Goal: Information Seeking & Learning: Learn about a topic

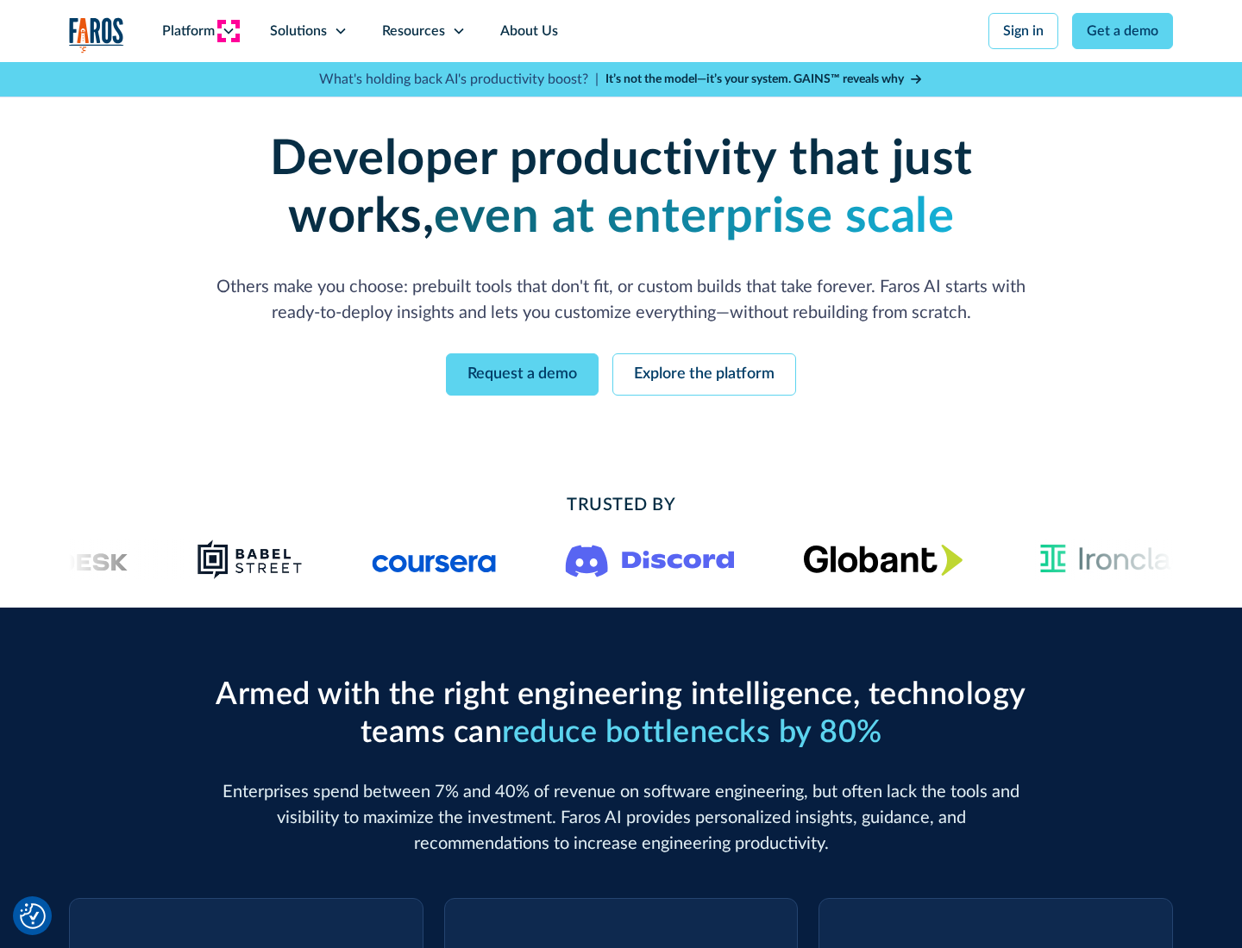
click at [228, 31] on icon at bounding box center [229, 31] width 14 height 14
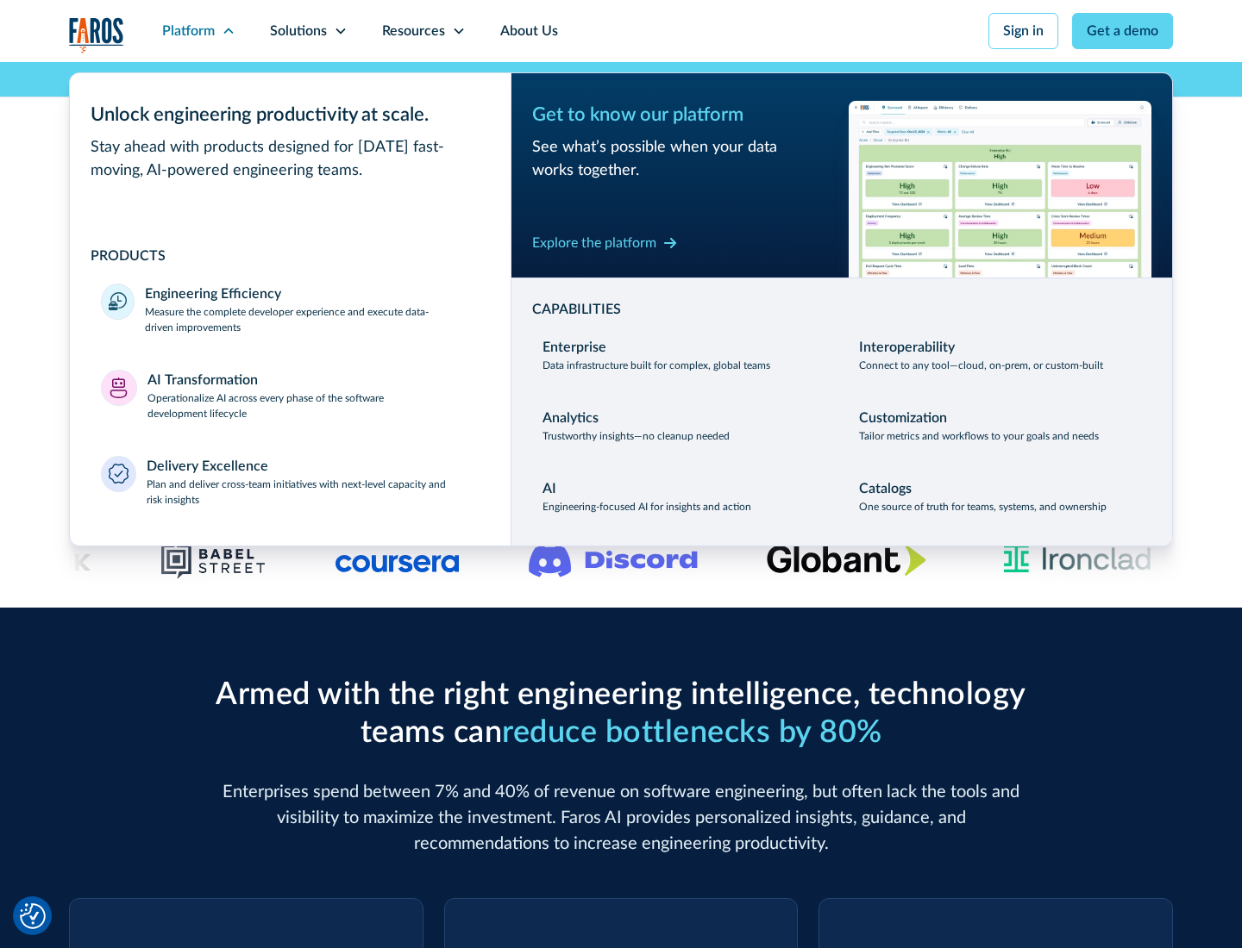
click at [312, 319] on p "Measure the complete developer experience and execute data-driven improvements" at bounding box center [312, 319] width 335 height 31
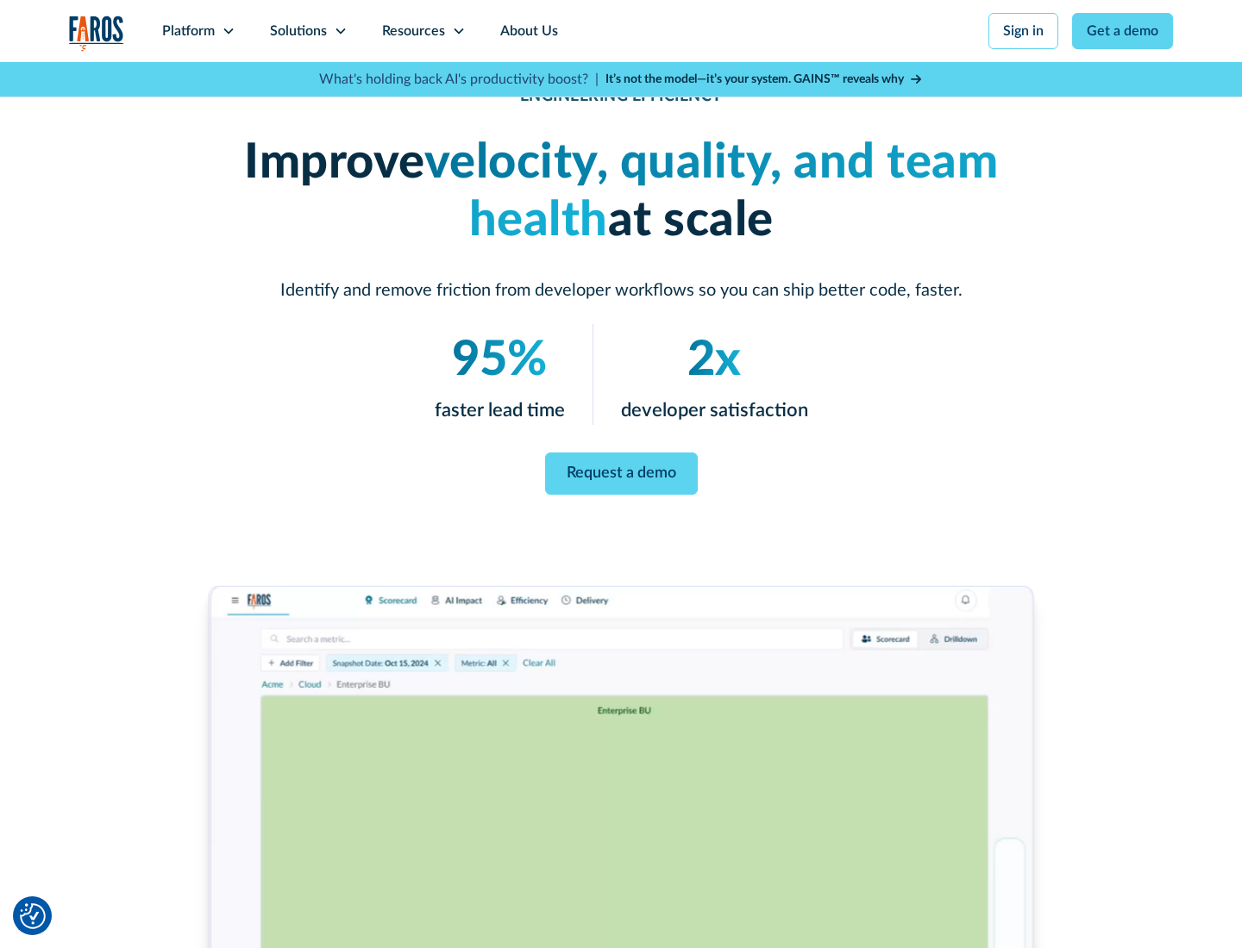
click at [621, 471] on link "Request a demo" at bounding box center [621, 474] width 153 height 42
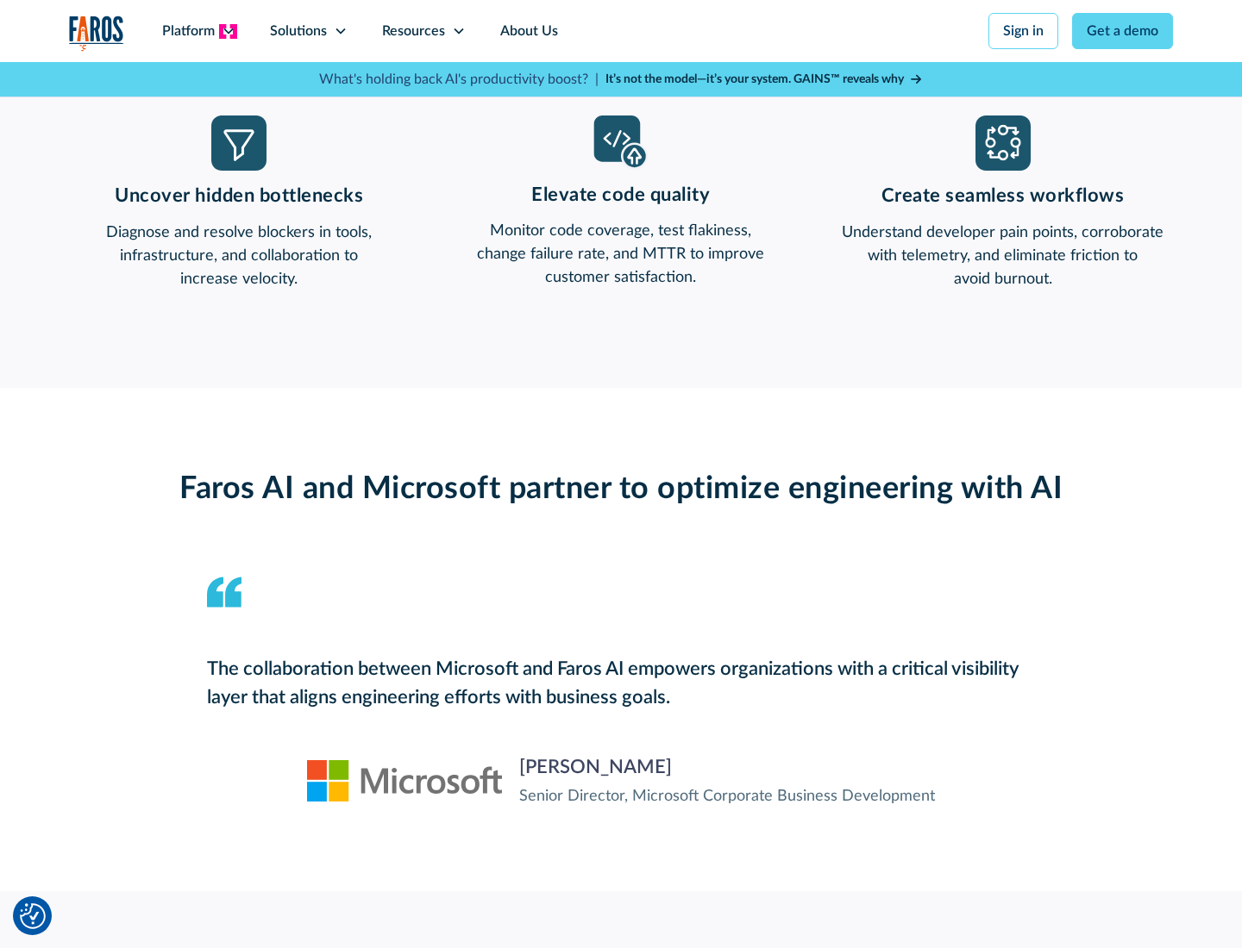
click at [228, 31] on icon at bounding box center [229, 31] width 14 height 14
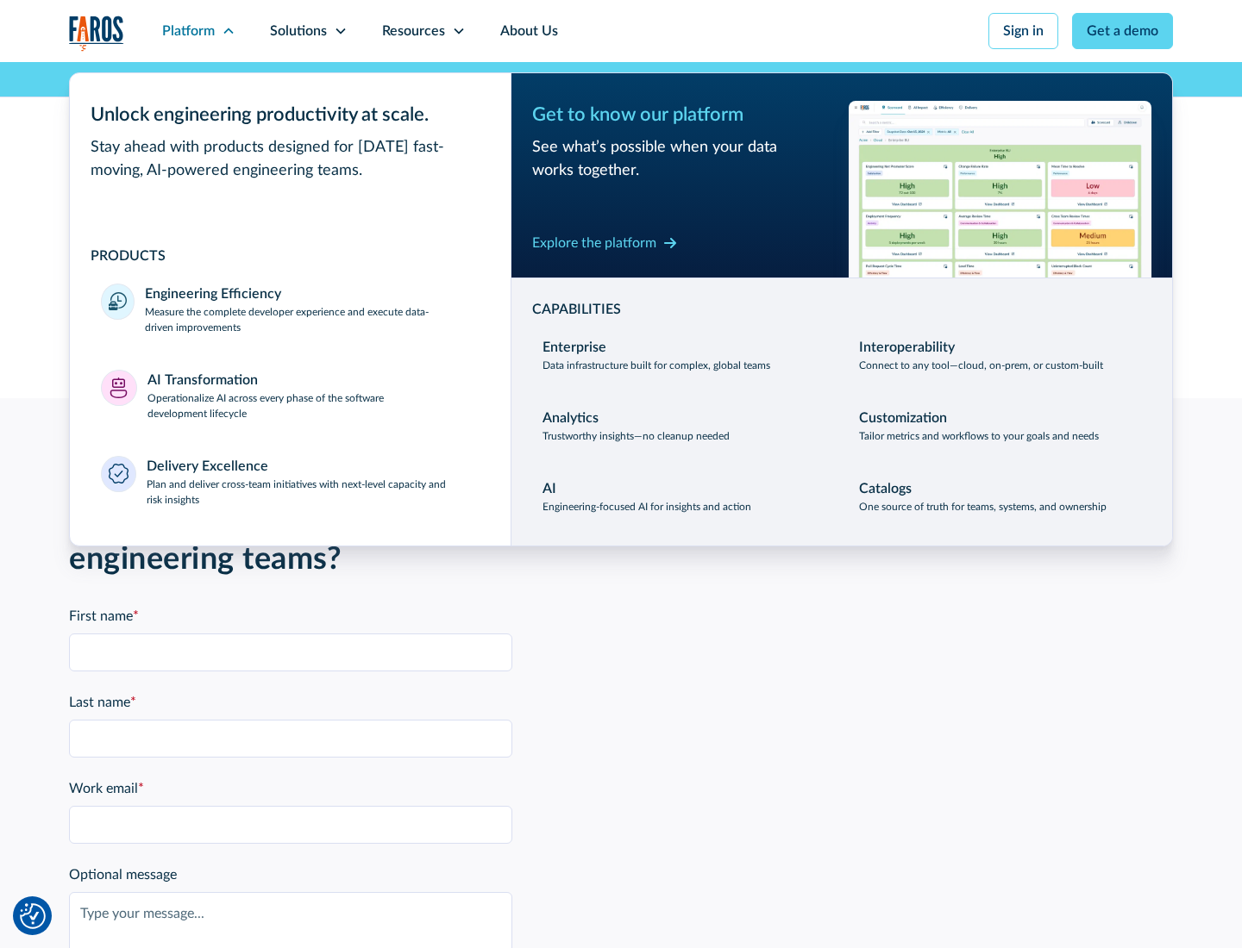
scroll to position [3783, 0]
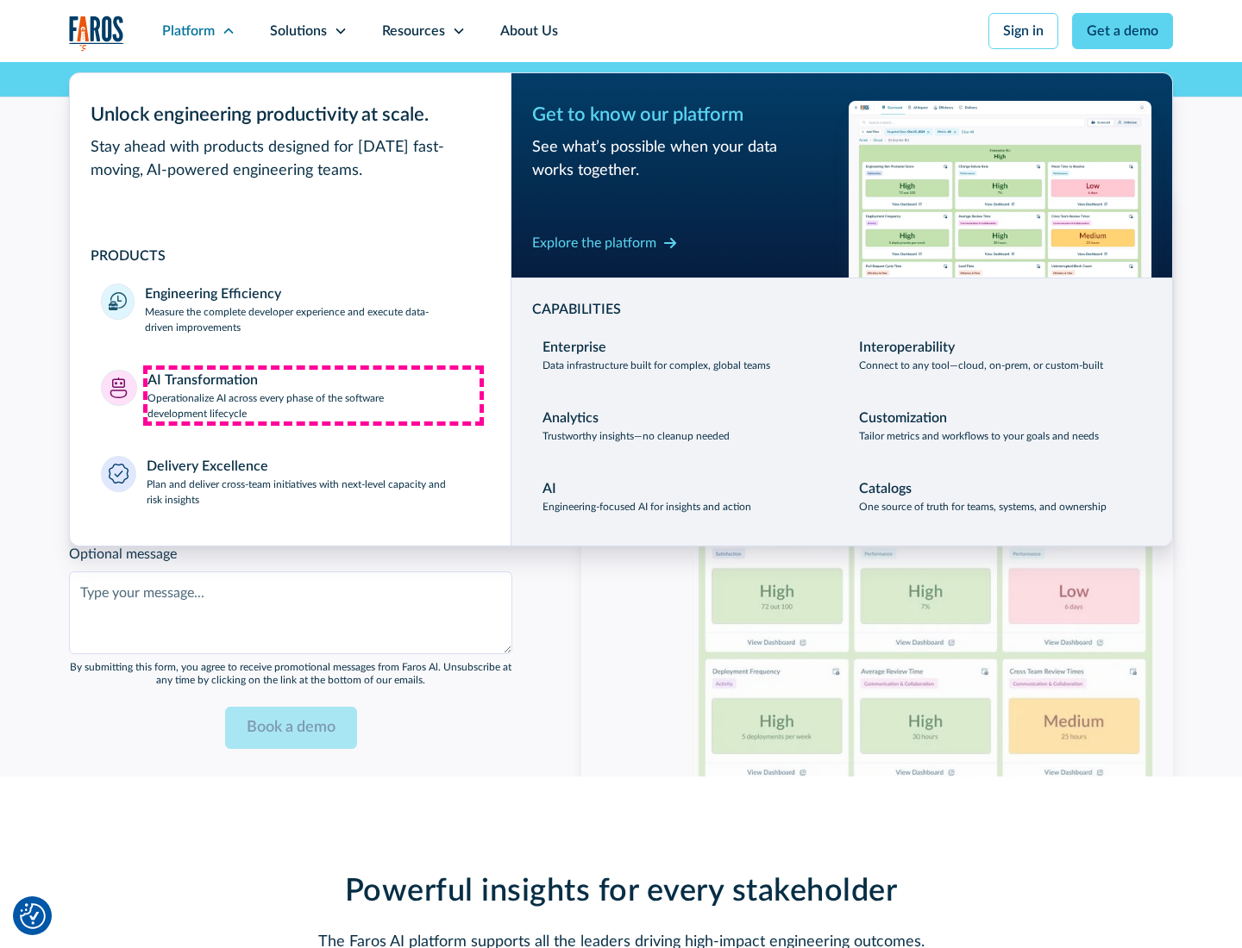
click at [313, 395] on p "Operationalize AI across every phase of the software development lifecycle" at bounding box center [313, 406] width 333 height 31
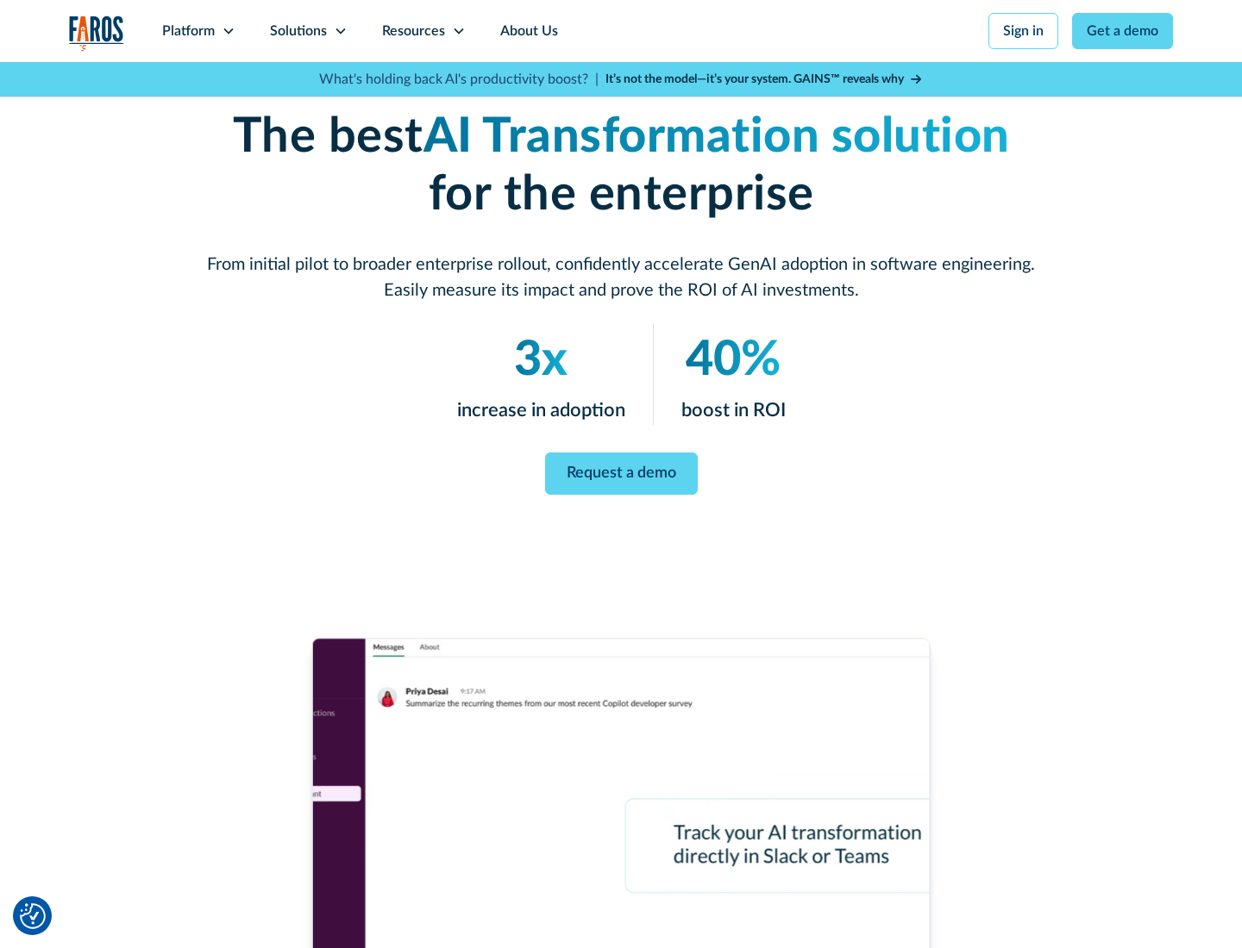
click at [621, 468] on link "Request a demo" at bounding box center [621, 474] width 153 height 42
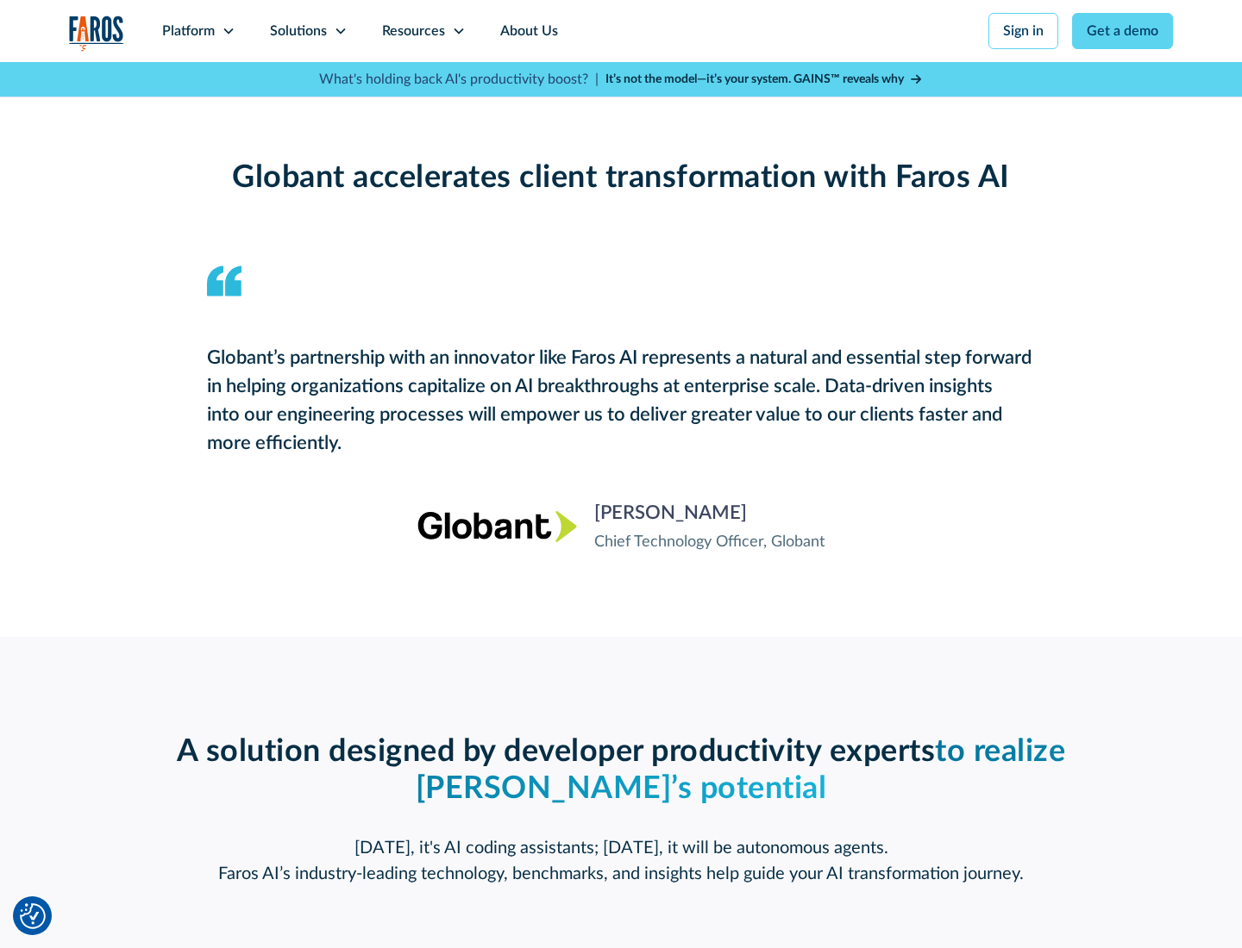
click at [198, 31] on div "Platform" at bounding box center [188, 31] width 53 height 21
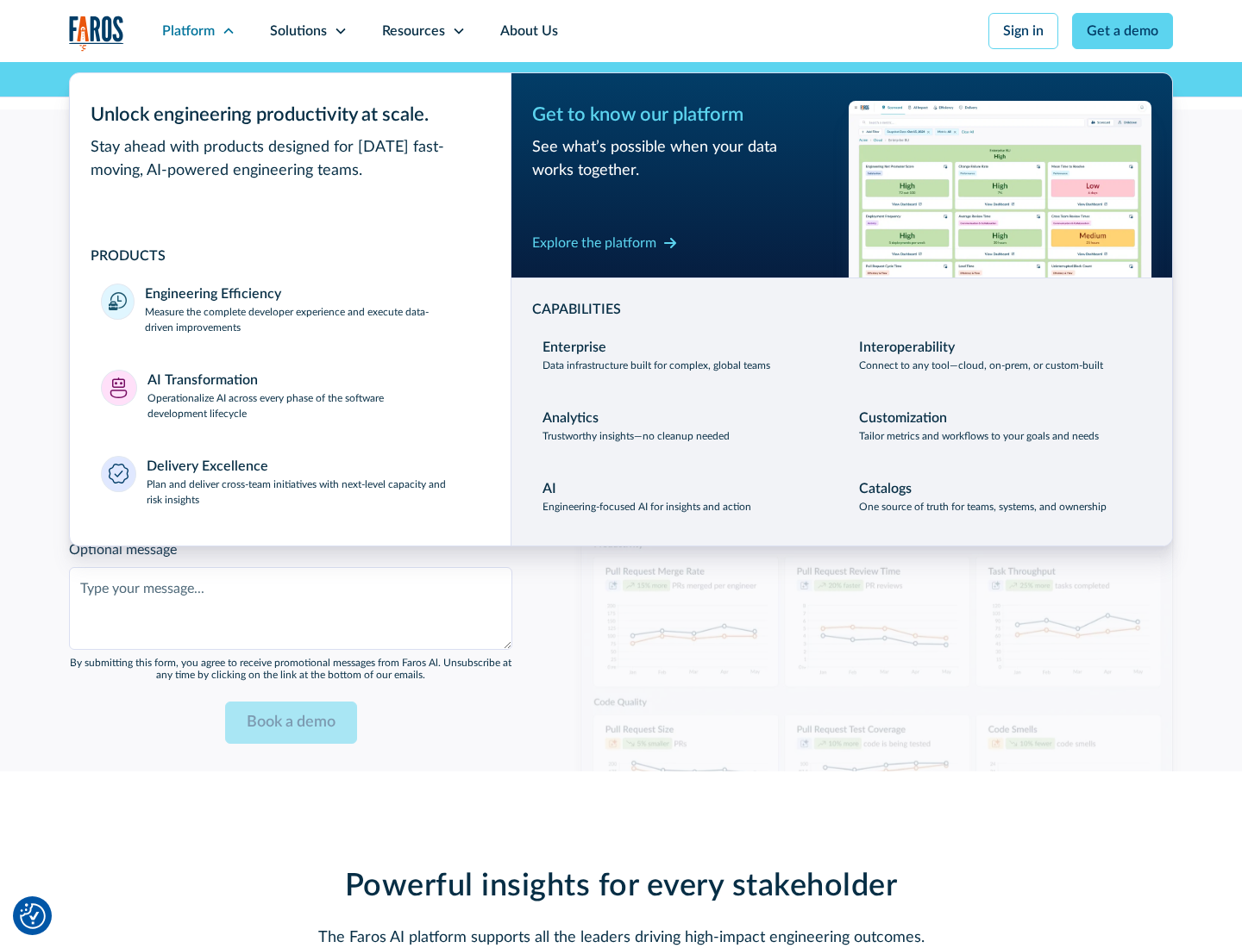
scroll to position [4191, 0]
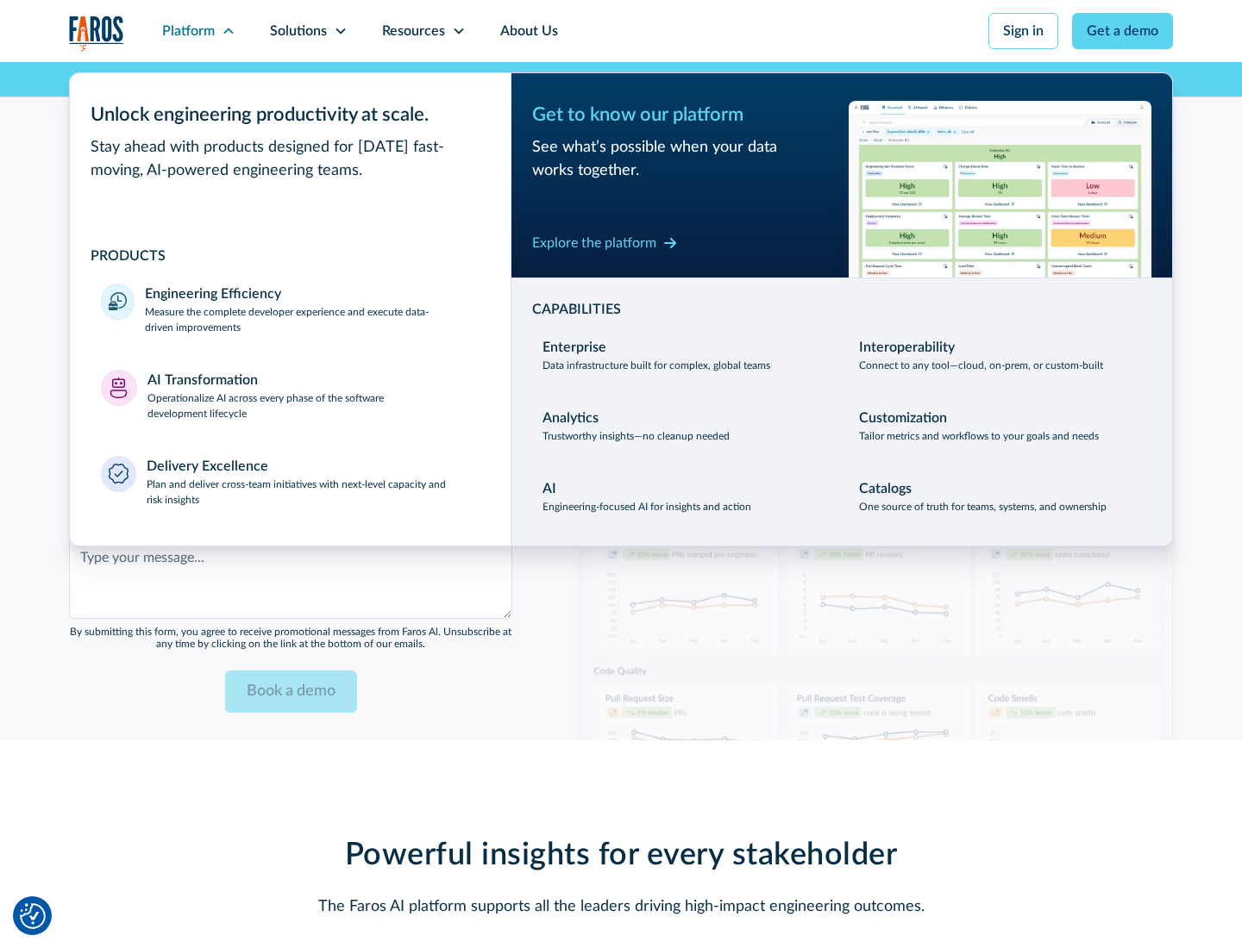
click at [594, 242] on div "Explore the platform" at bounding box center [594, 243] width 124 height 21
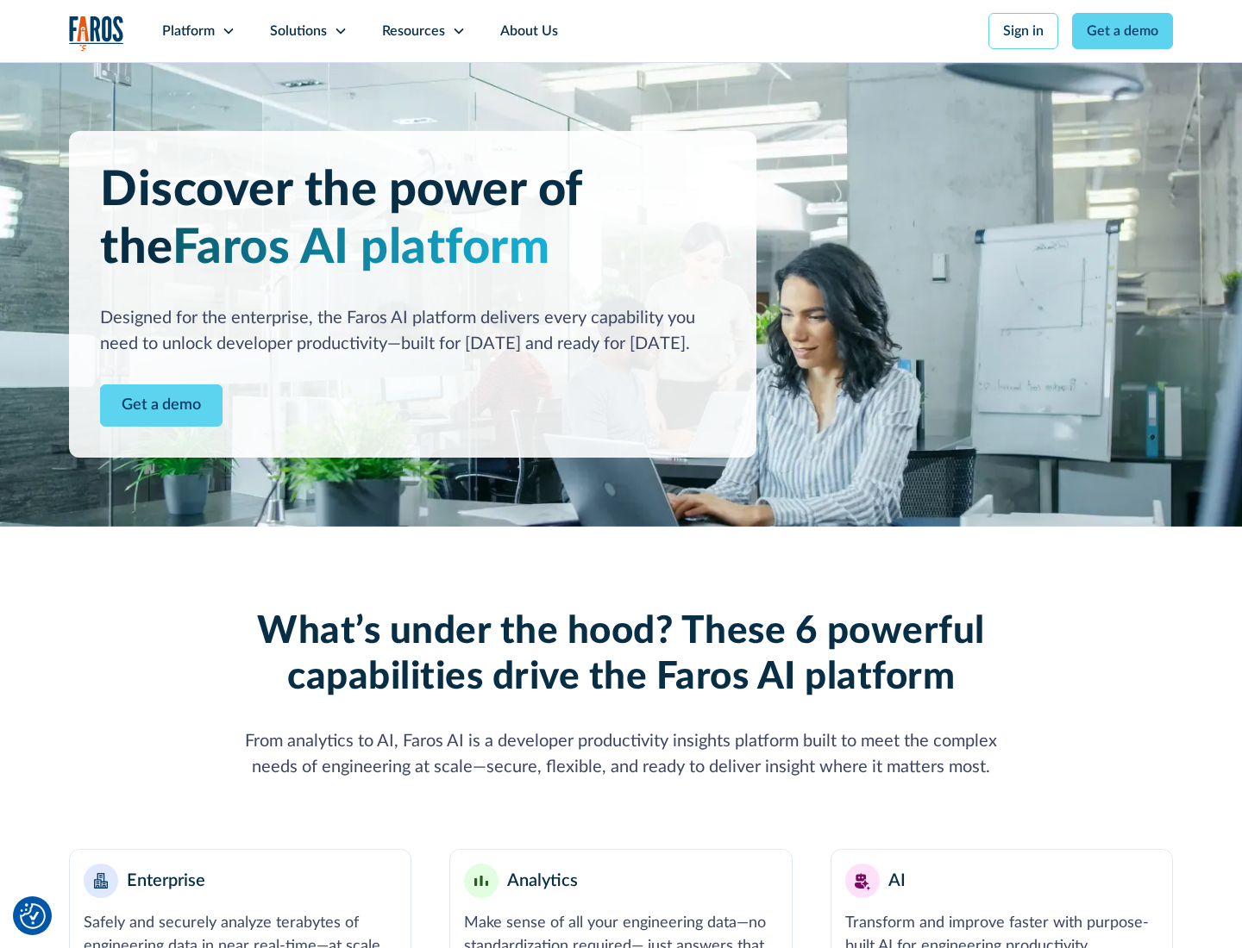
click at [161, 405] on link "Get a demo" at bounding box center [161, 406] width 122 height 42
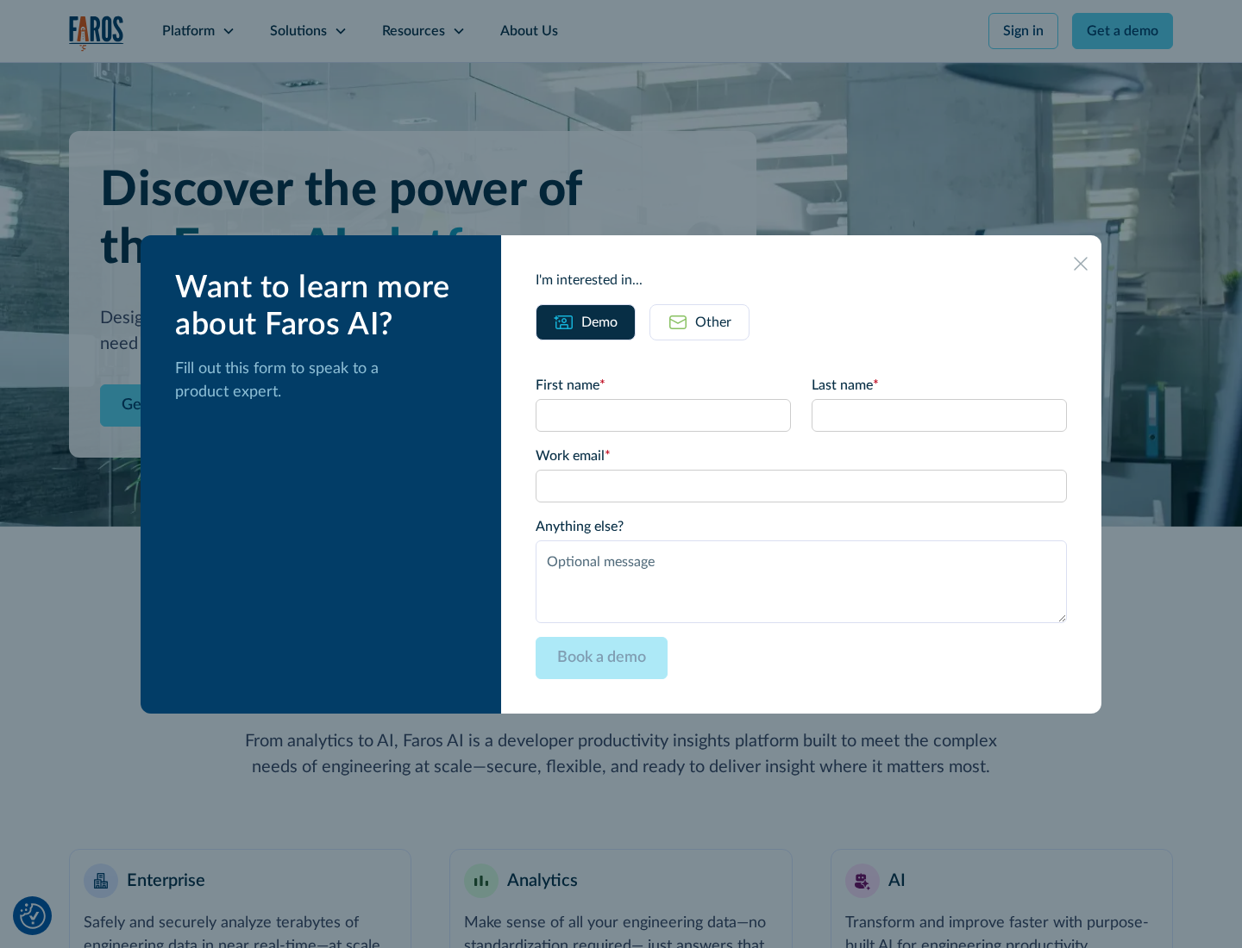
click at [713, 322] on div "Other" at bounding box center [713, 322] width 36 height 21
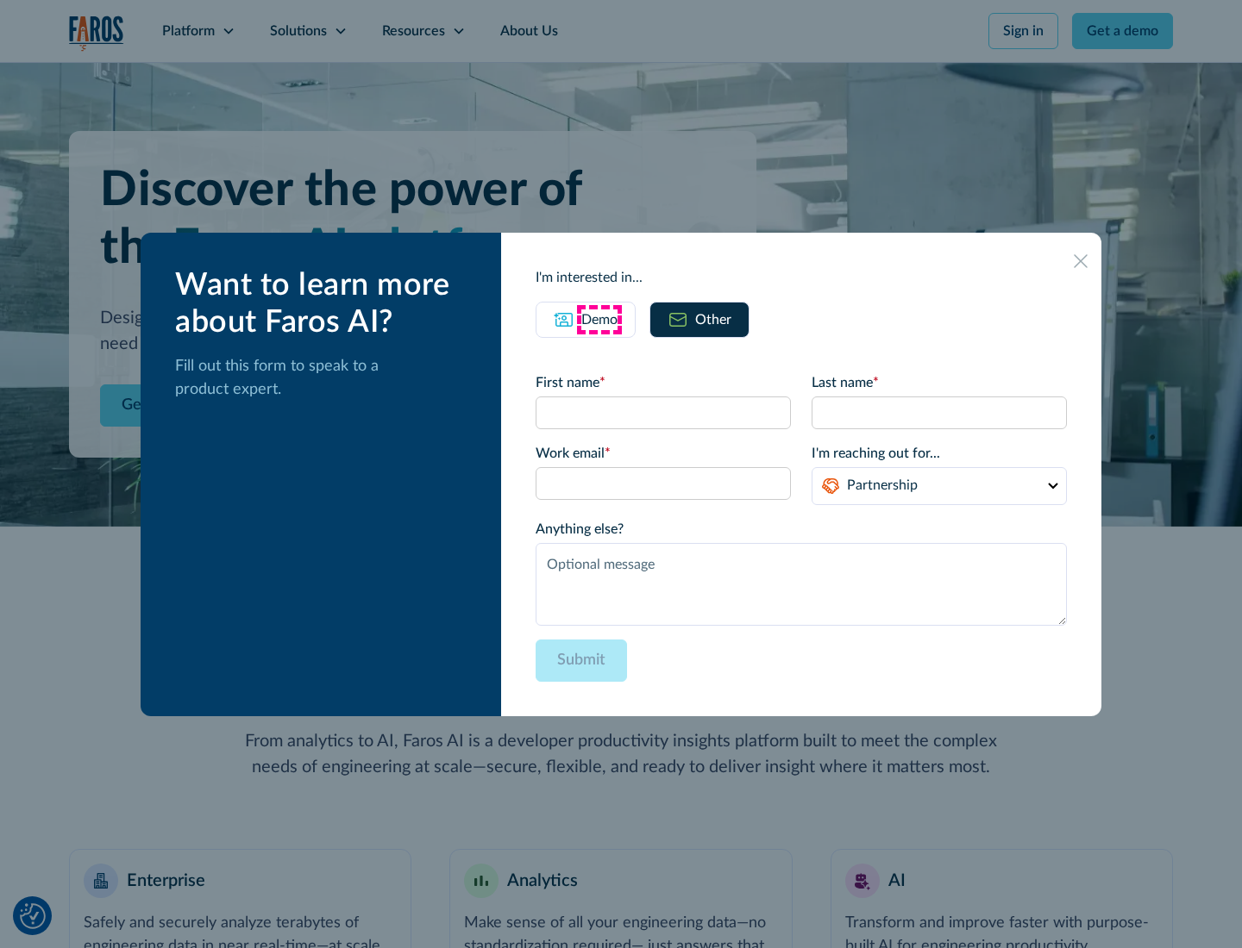
click at [599, 319] on div "Demo" at bounding box center [599, 320] width 36 height 21
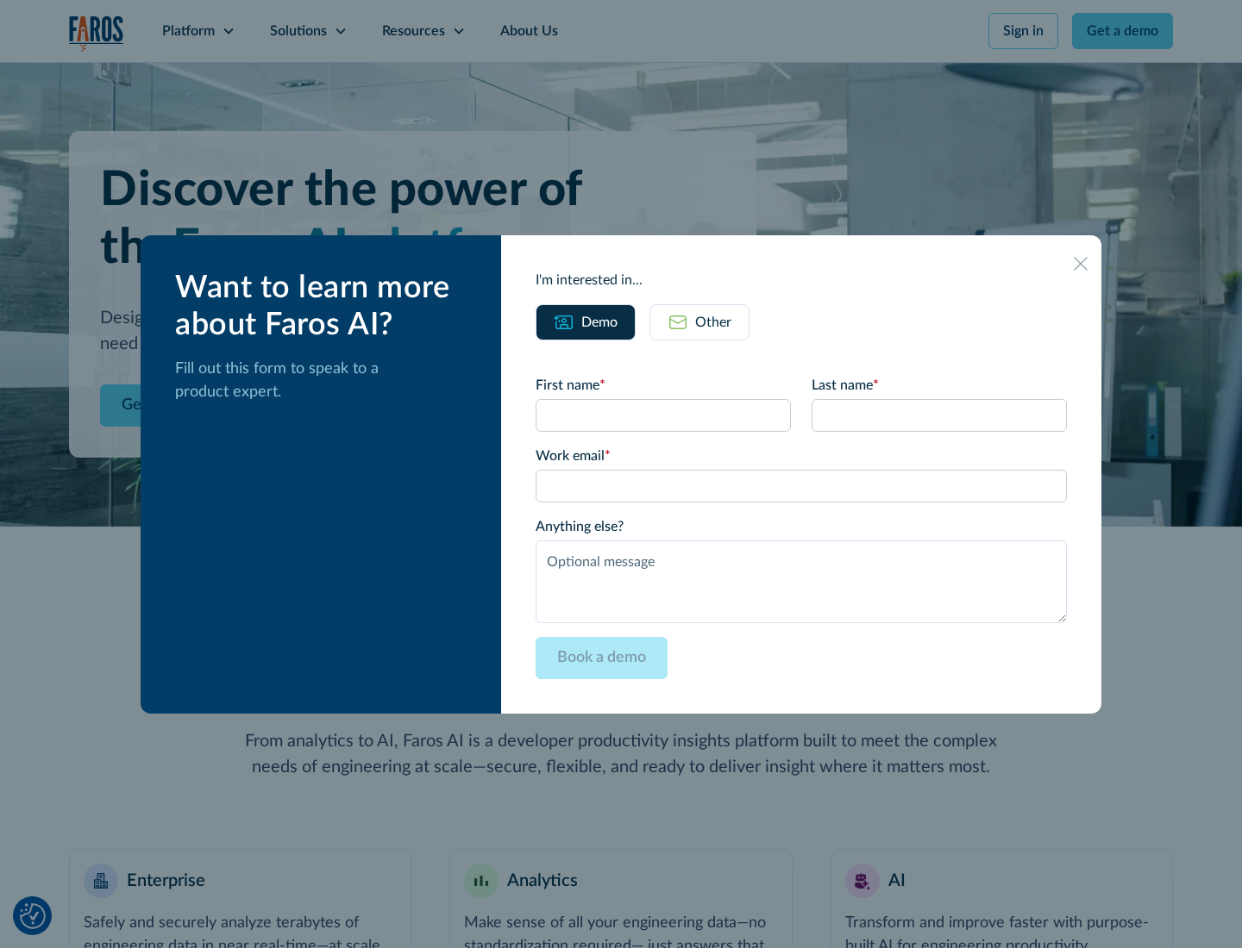
click at [1080, 263] on icon at bounding box center [1080, 264] width 14 height 14
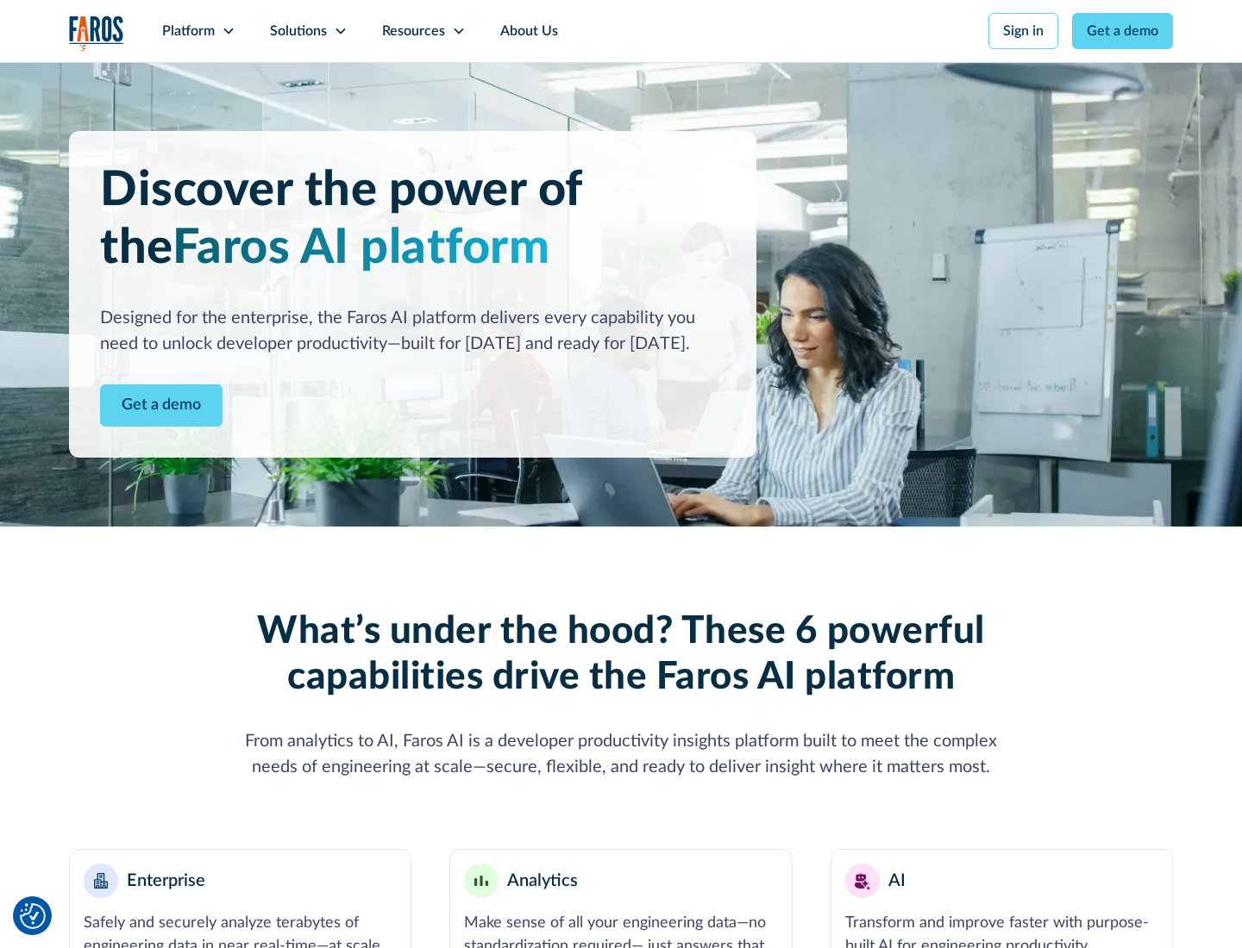
click at [228, 31] on icon at bounding box center [229, 31] width 14 height 14
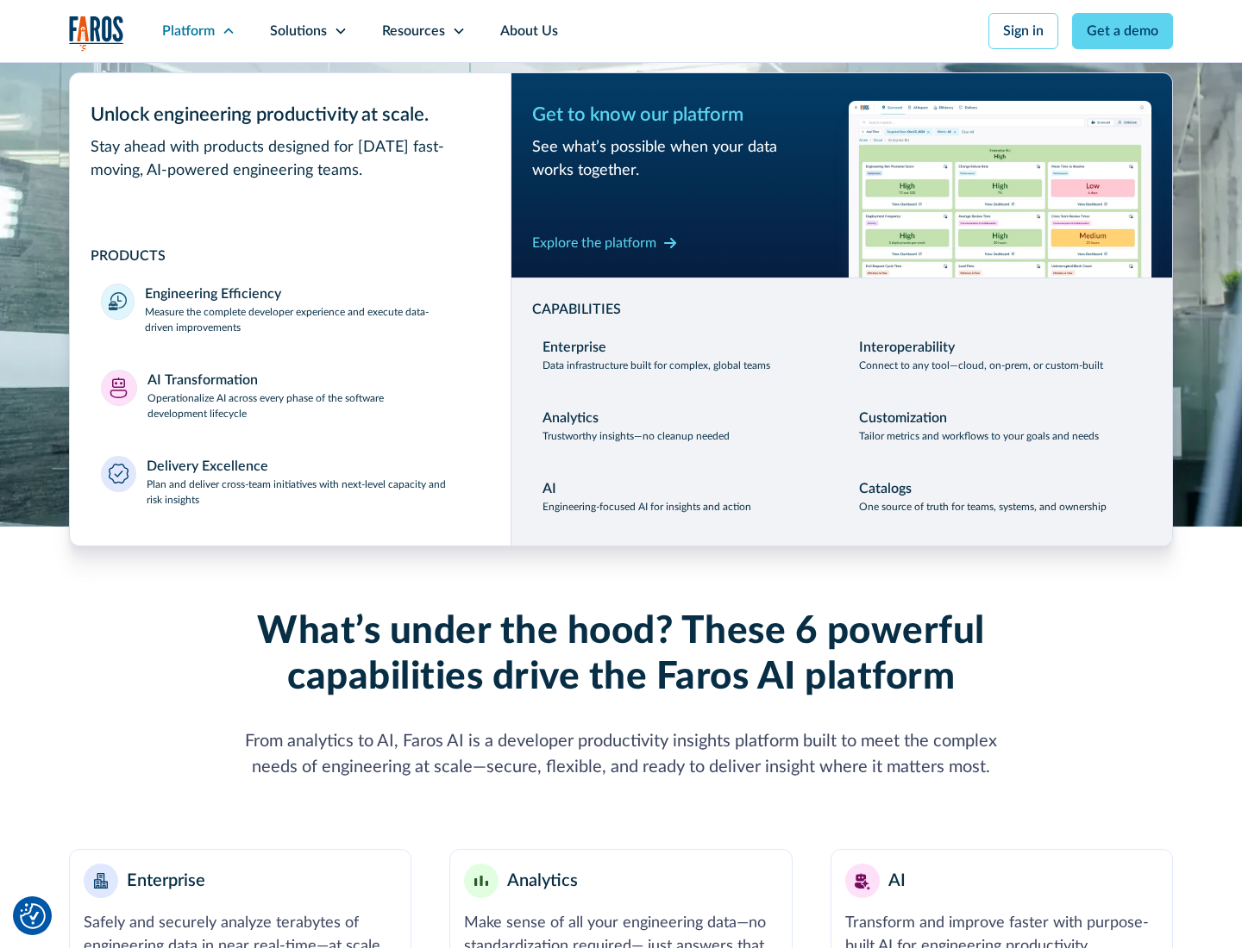
click at [312, 491] on p "Plan and deliver cross-team initiatives with next-level capacity and risk insig…" at bounding box center [314, 492] width 334 height 31
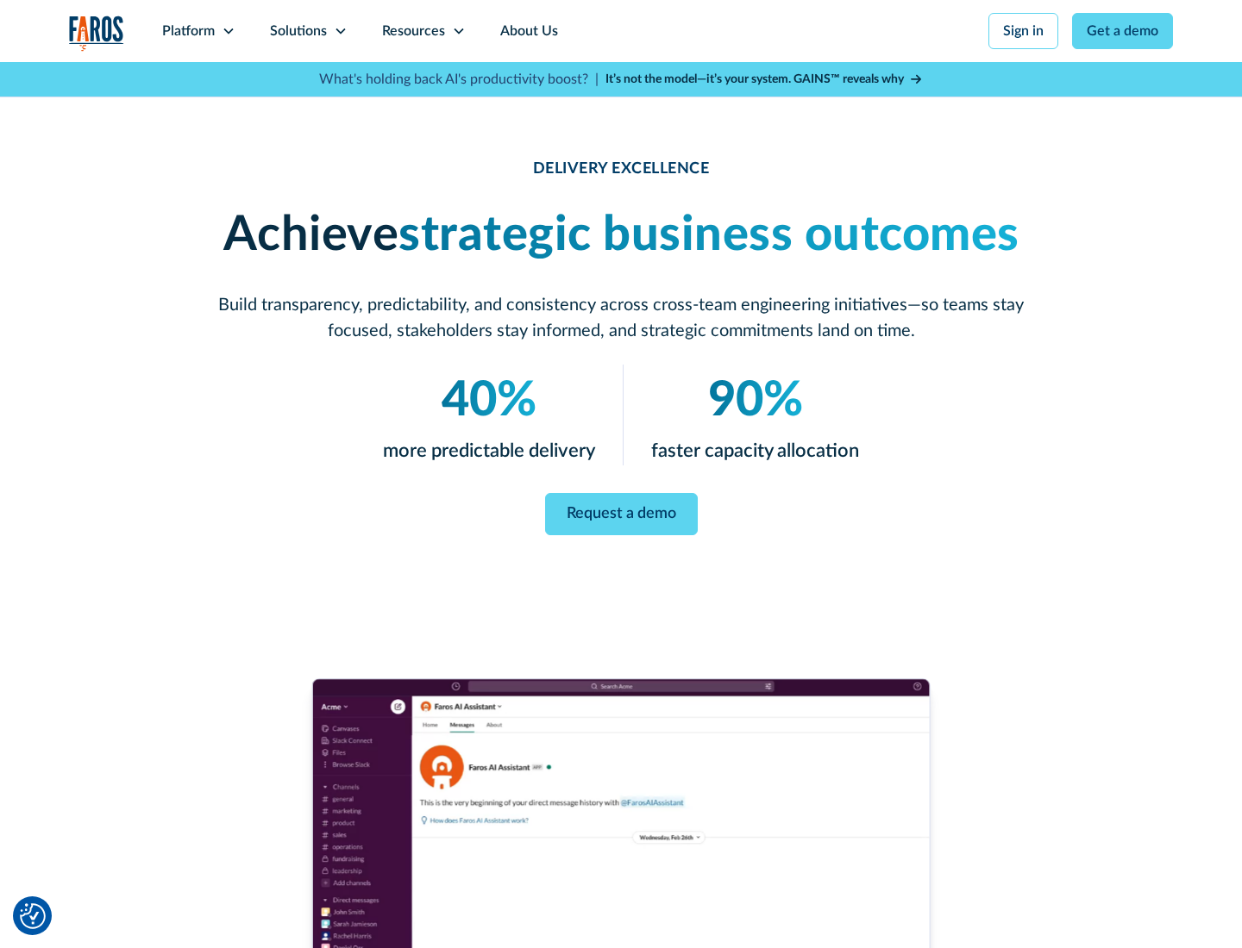
click at [340, 31] on icon at bounding box center [341, 31] width 14 height 14
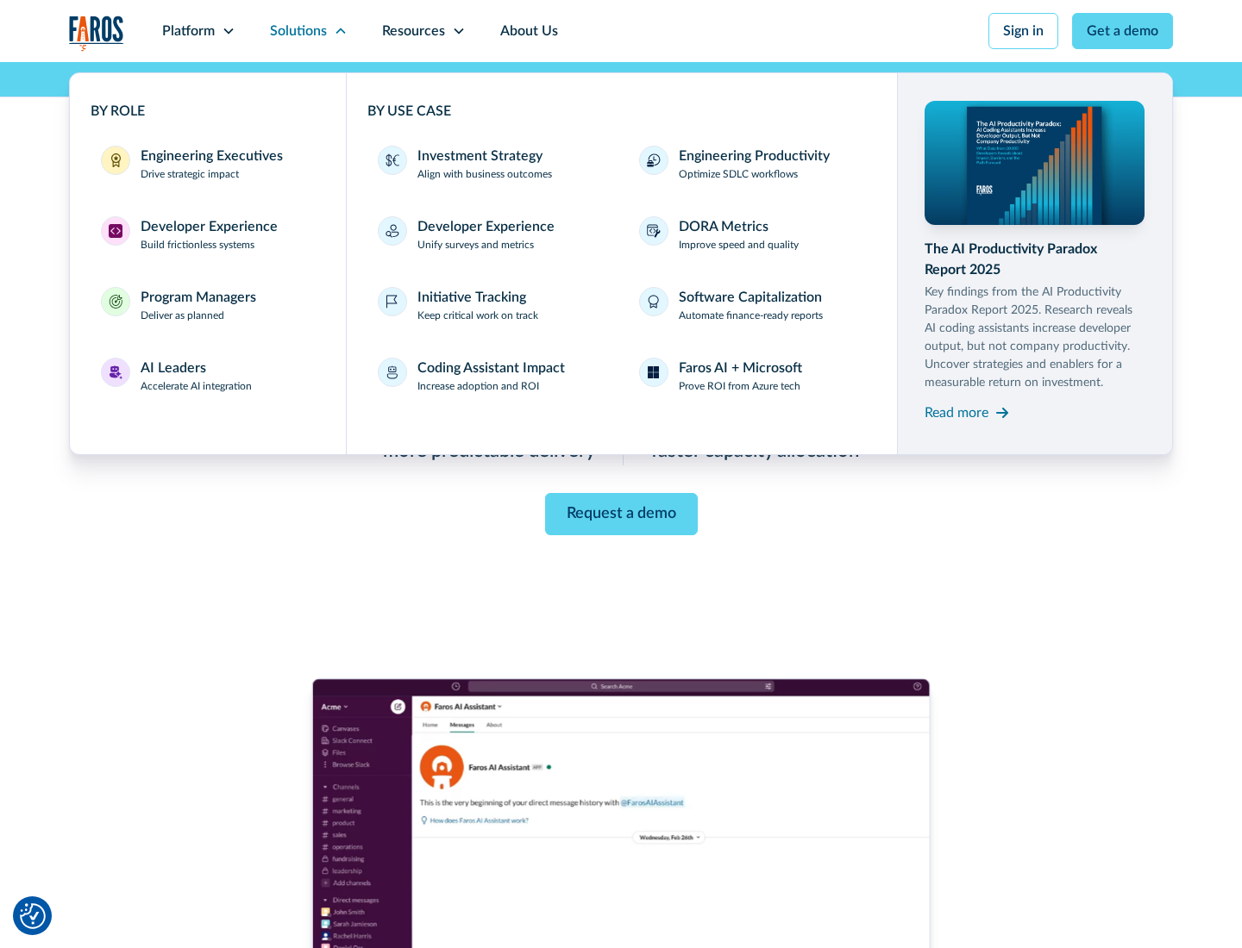
click at [207, 164] on div "Engineering Executives" at bounding box center [212, 156] width 142 height 21
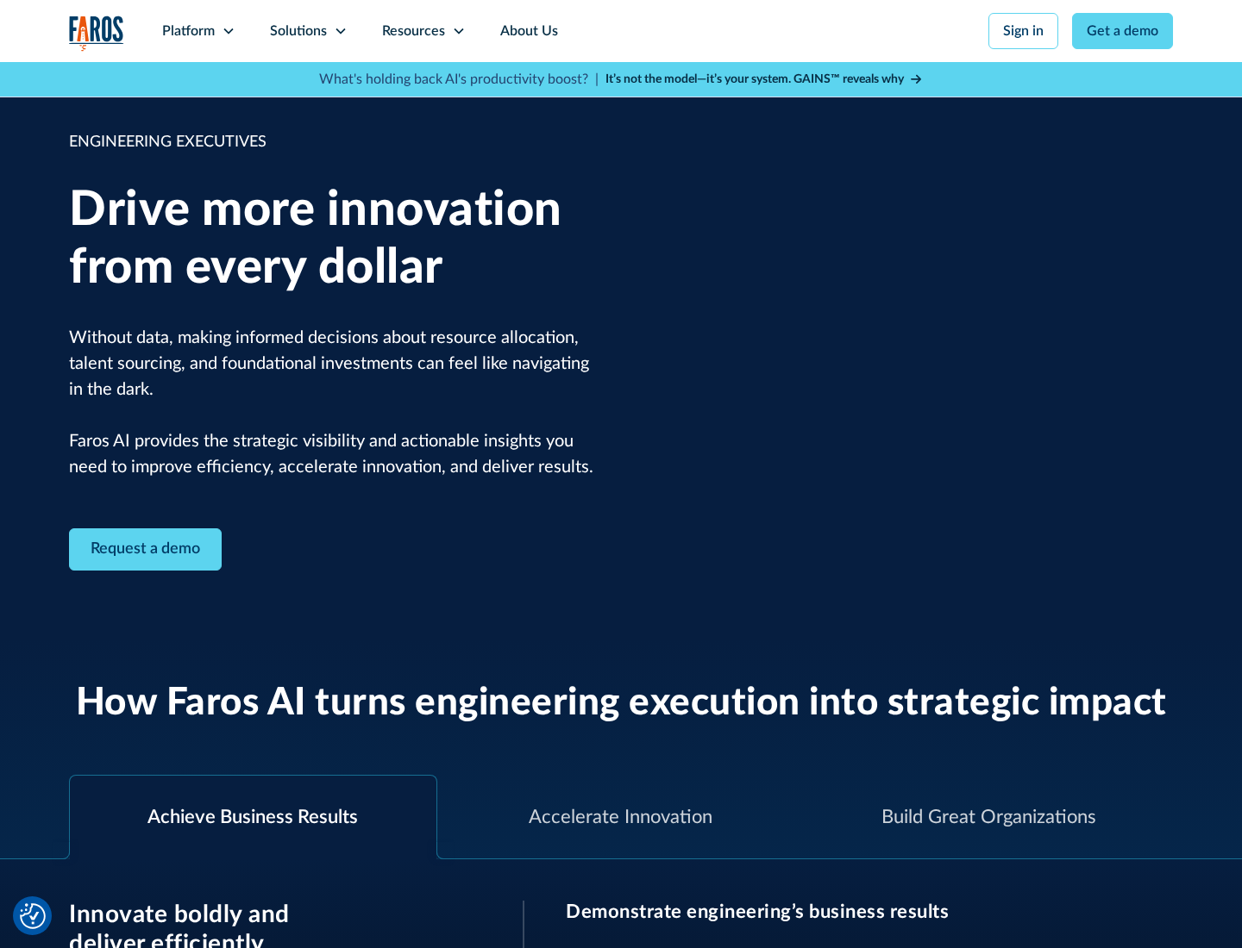
click at [340, 31] on icon at bounding box center [341, 31] width 14 height 14
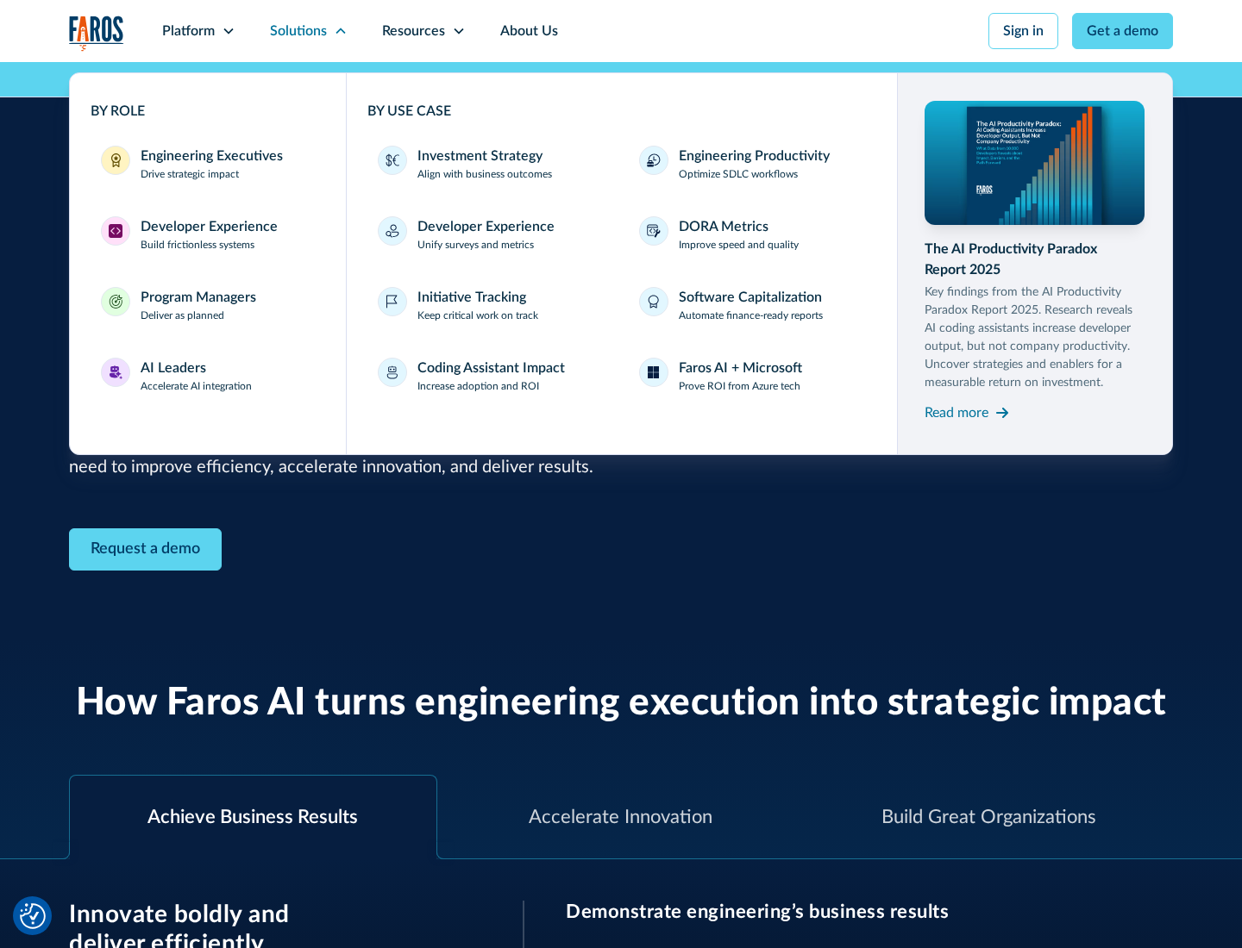
click at [207, 227] on div "Developer Experience" at bounding box center [209, 226] width 137 height 21
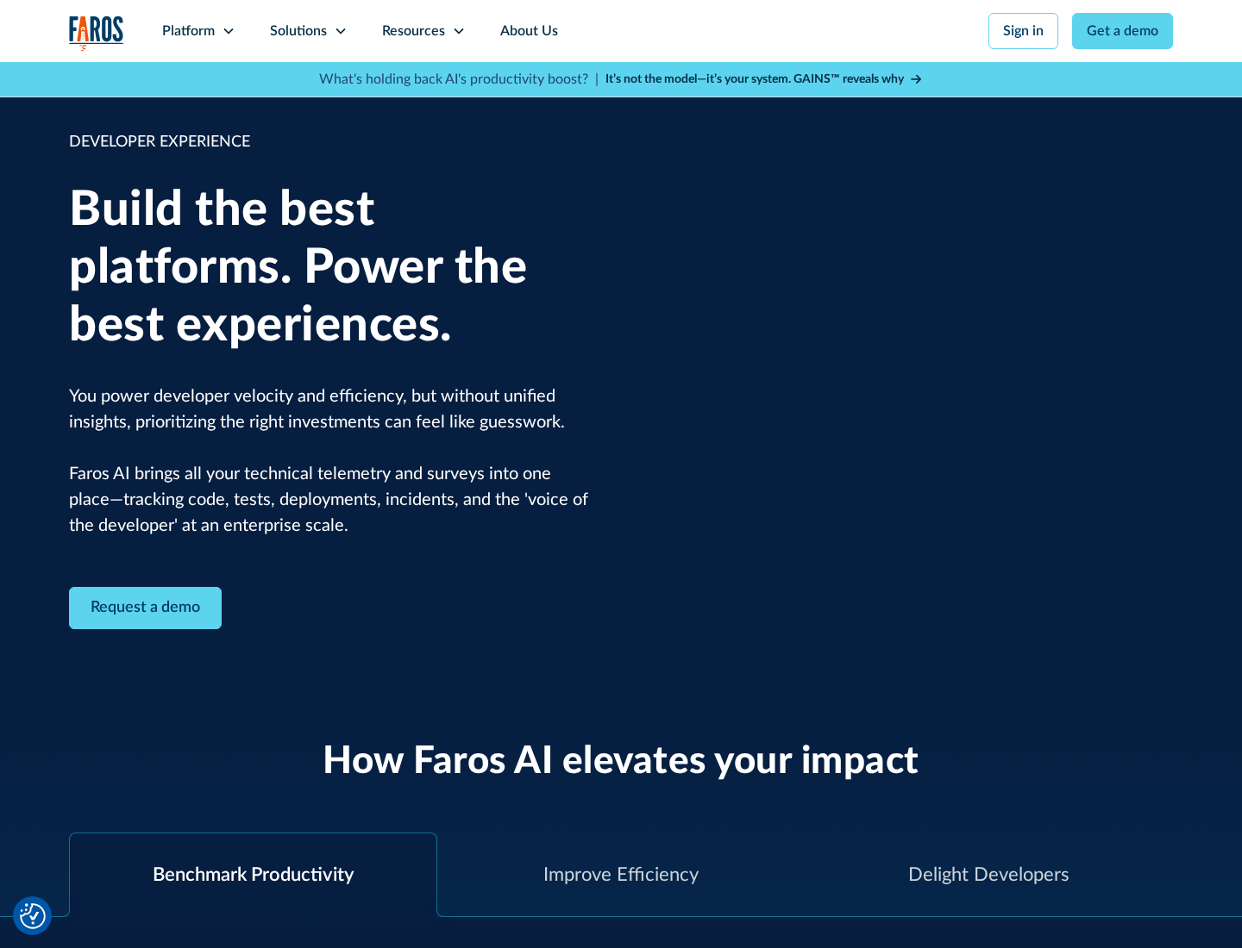
click at [308, 31] on div "Solutions" at bounding box center [298, 31] width 57 height 21
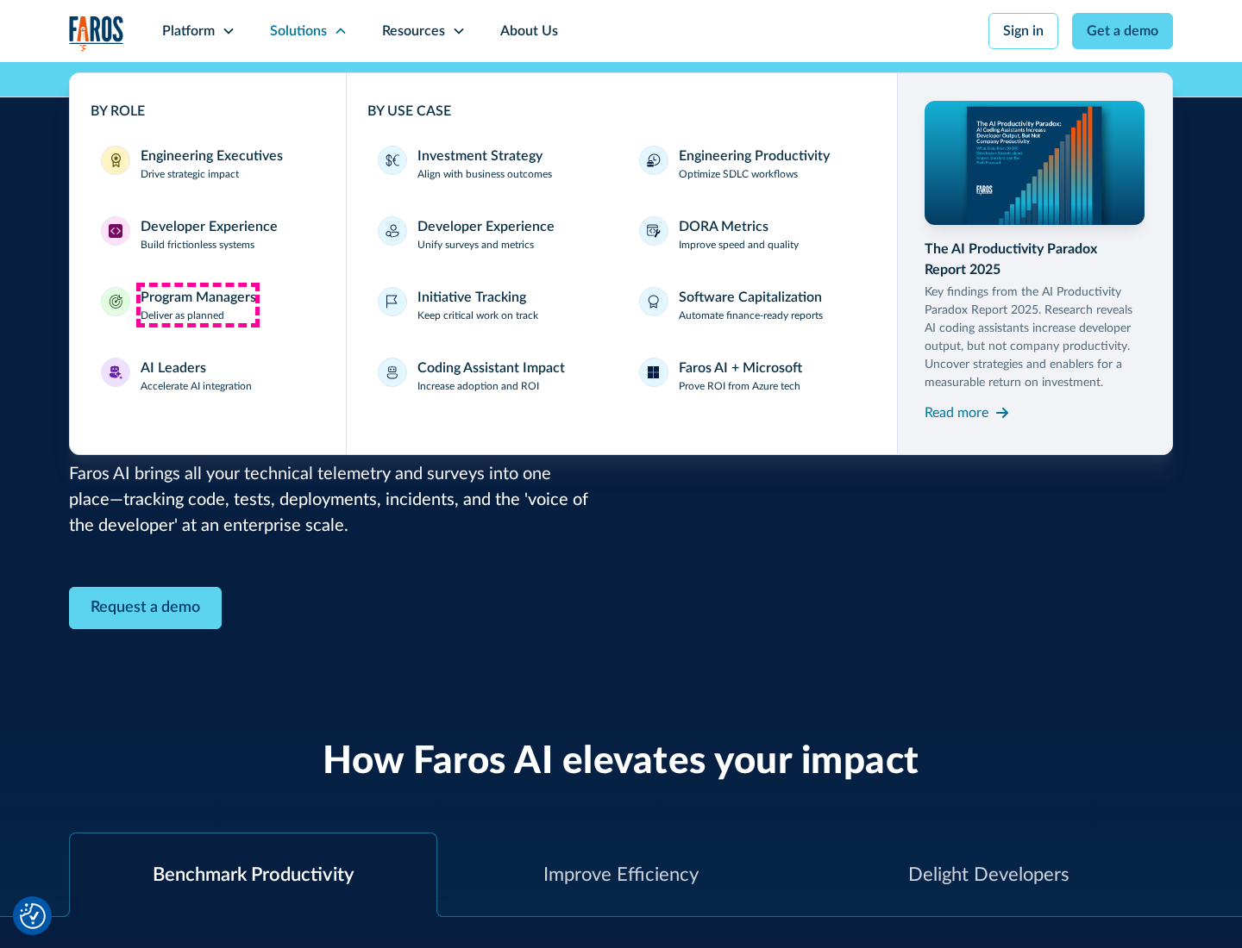
click at [197, 305] on div "Program Managers" at bounding box center [199, 297] width 116 height 21
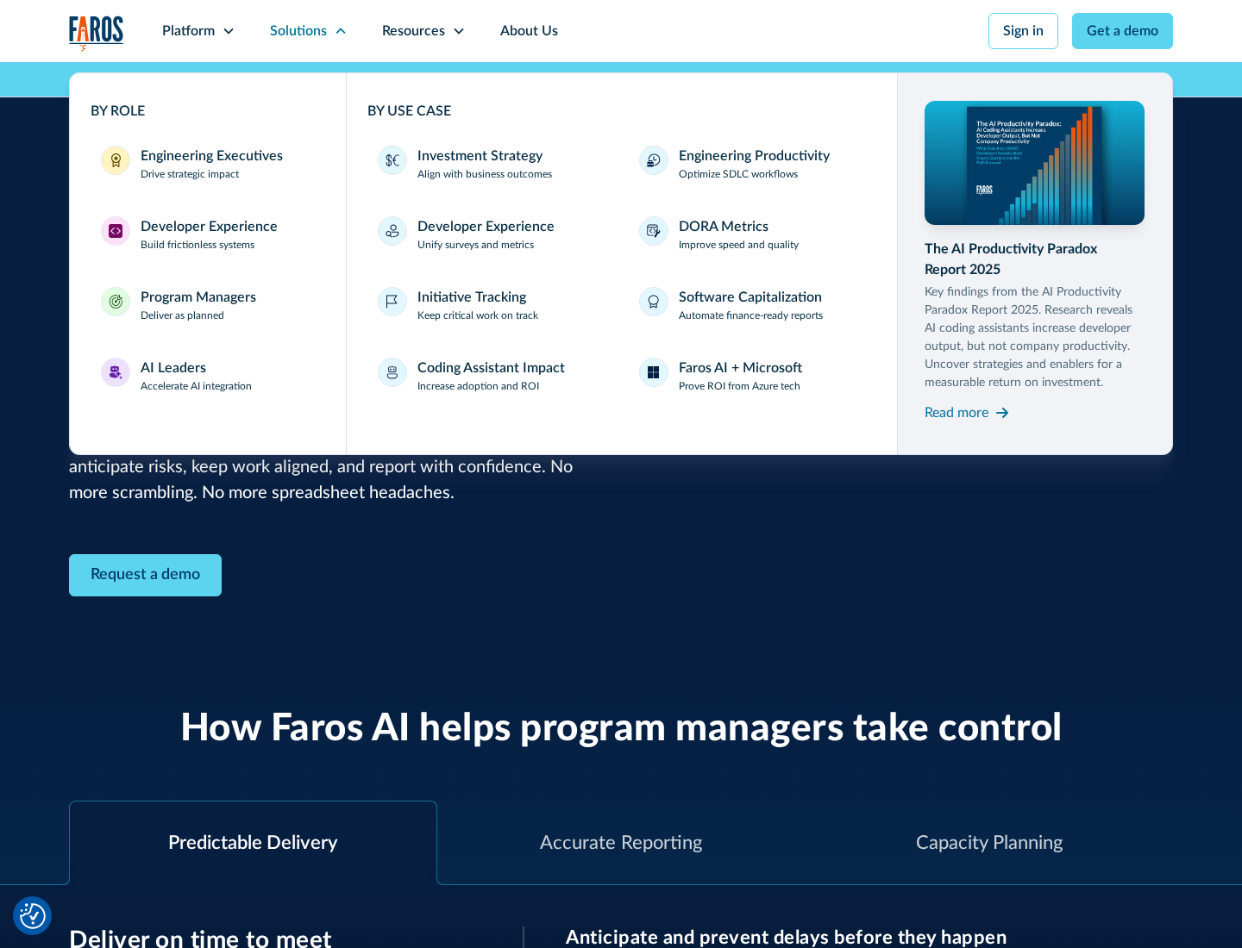
click at [197, 376] on div "AI Leaders" at bounding box center [174, 368] width 66 height 21
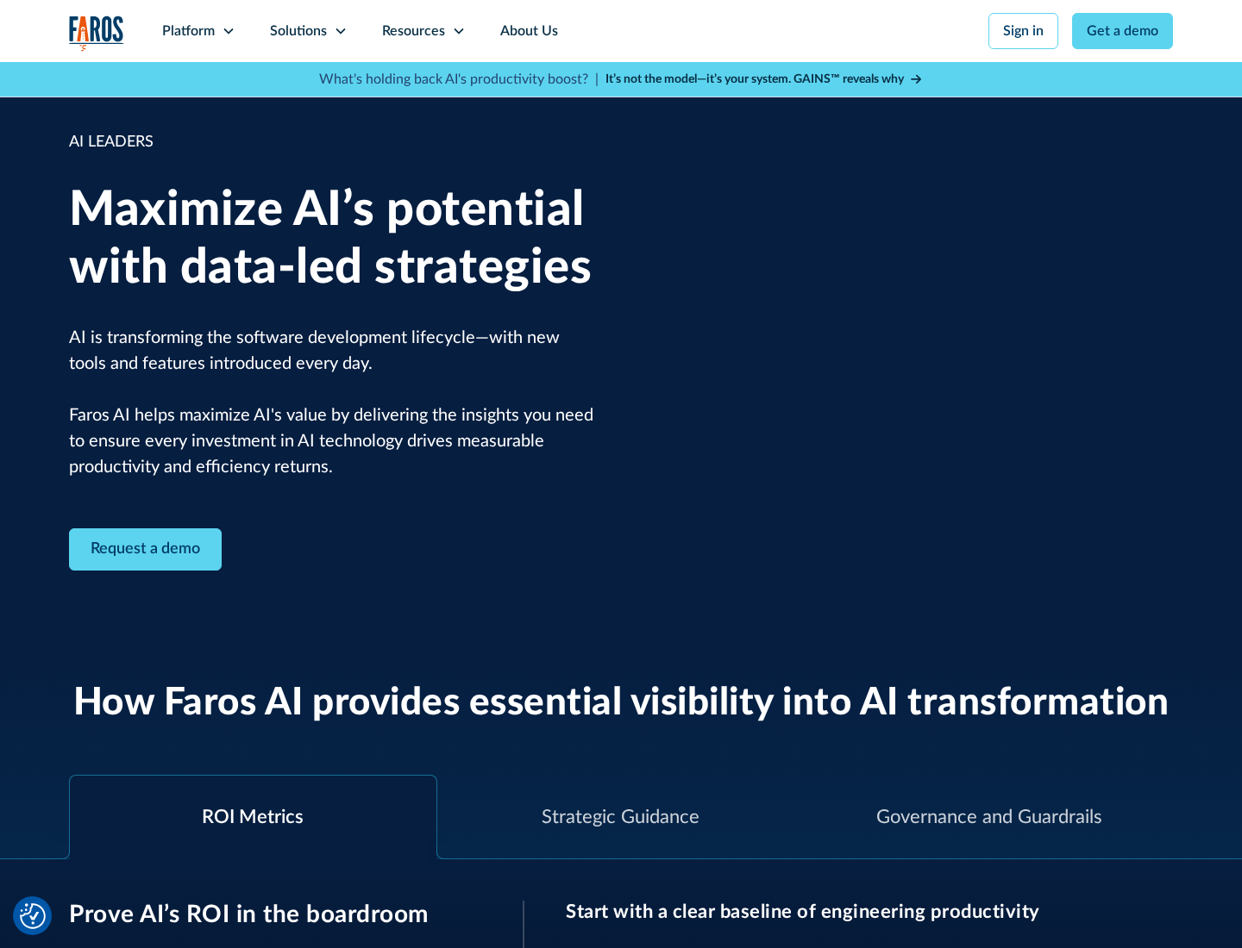
click at [340, 31] on icon at bounding box center [341, 31] width 14 height 14
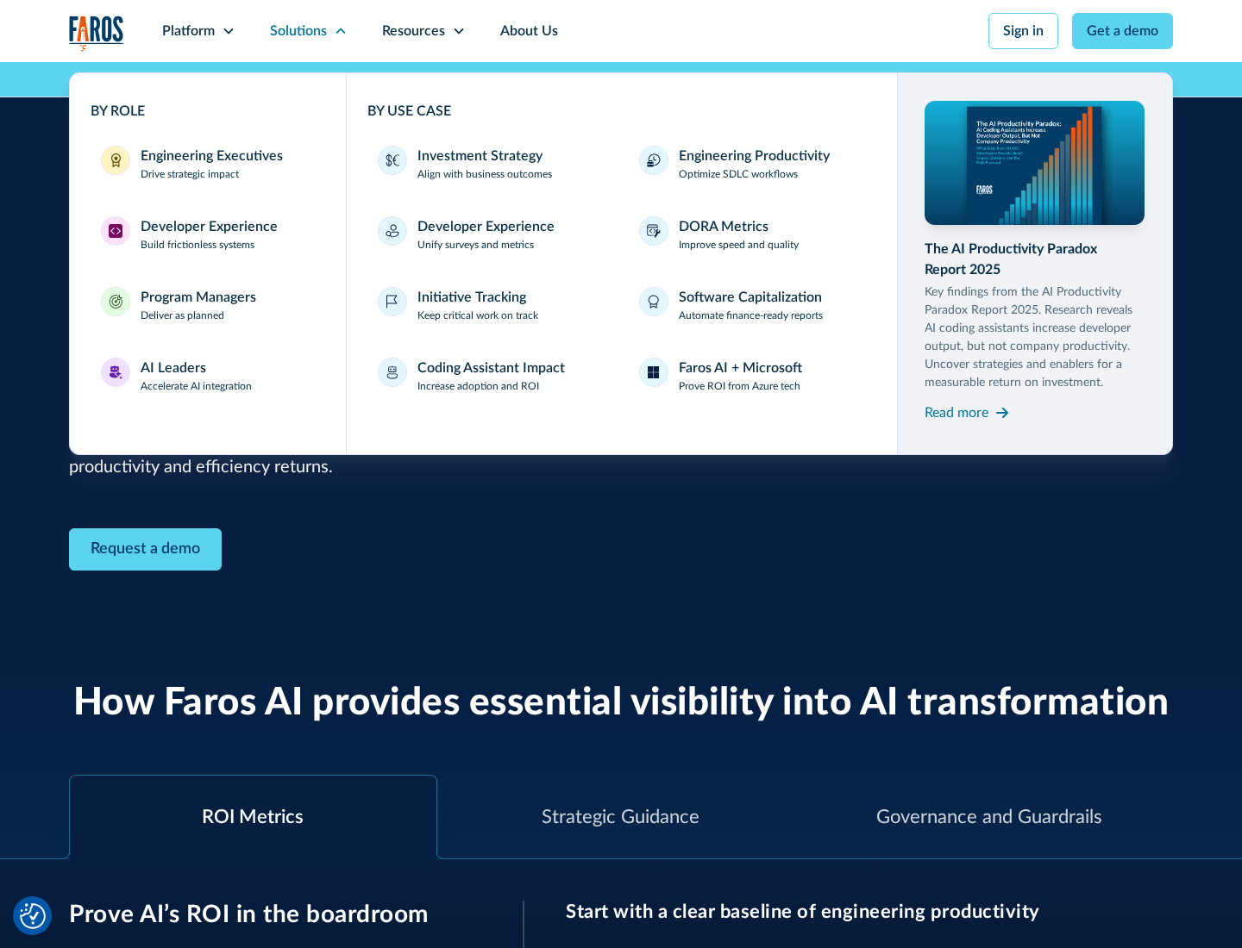
click at [478, 156] on div "Investment Strategy" at bounding box center [479, 156] width 125 height 21
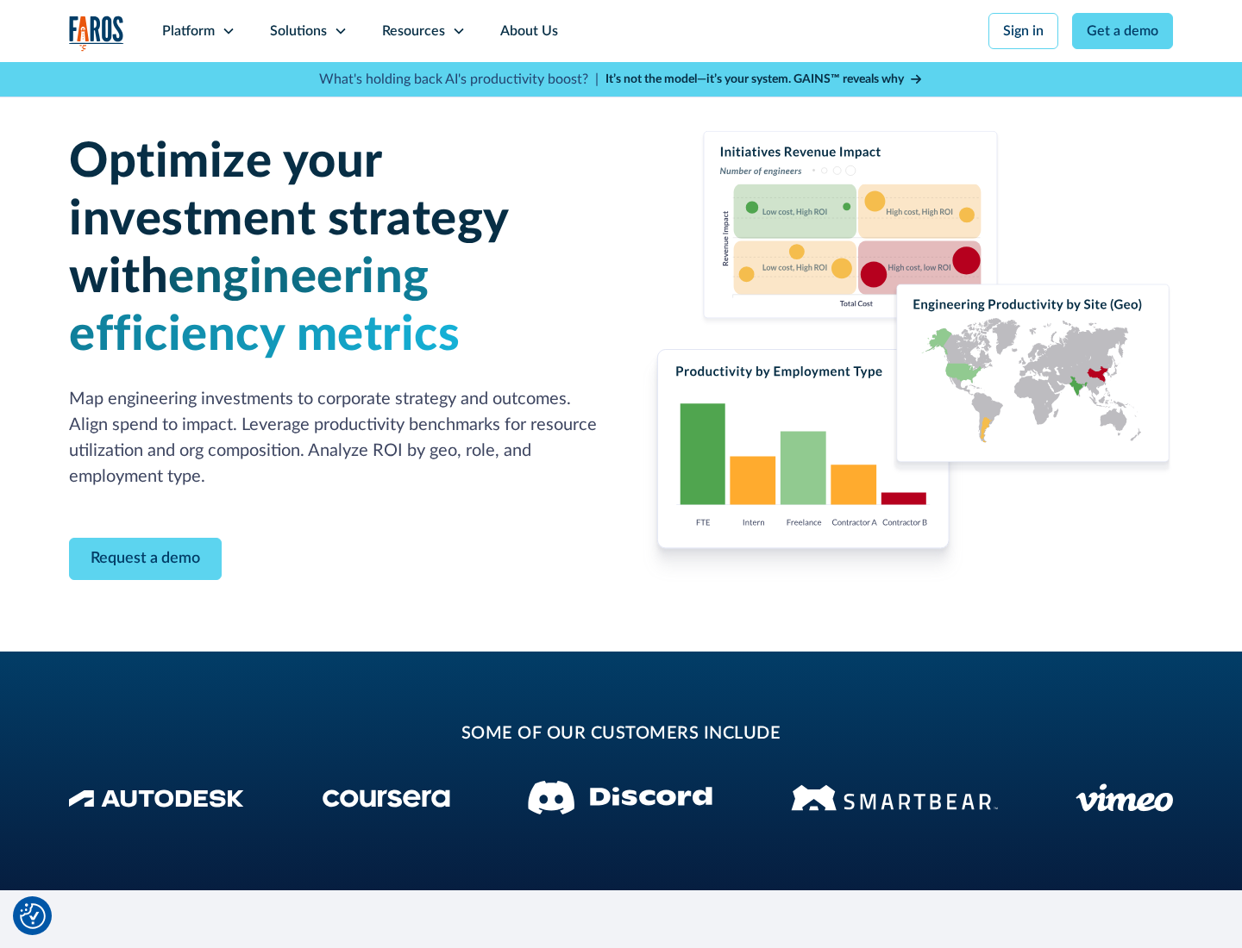
click at [340, 31] on icon at bounding box center [341, 31] width 14 height 14
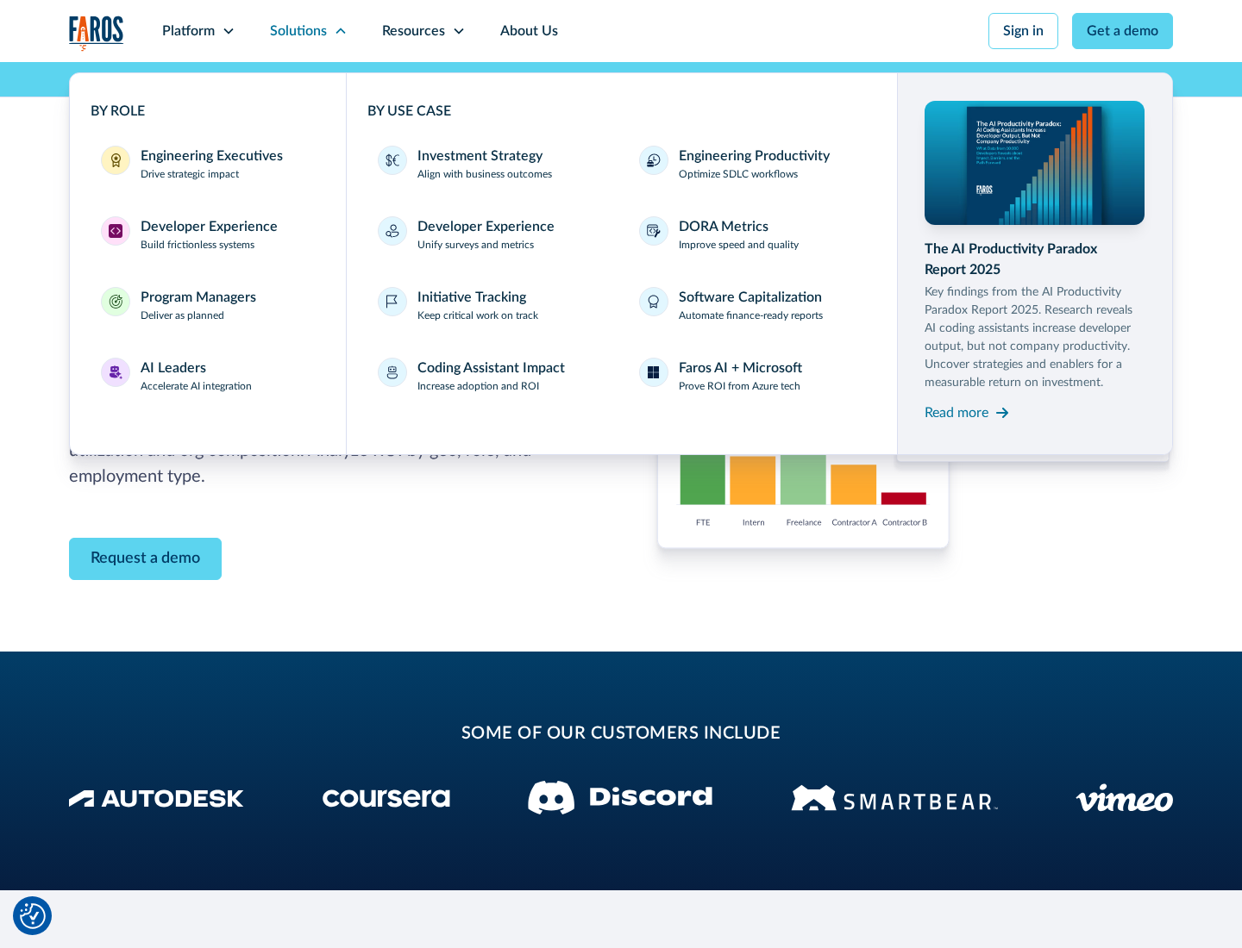
click at [739, 386] on p "Prove ROI from Azure tech" at bounding box center [740, 387] width 122 height 16
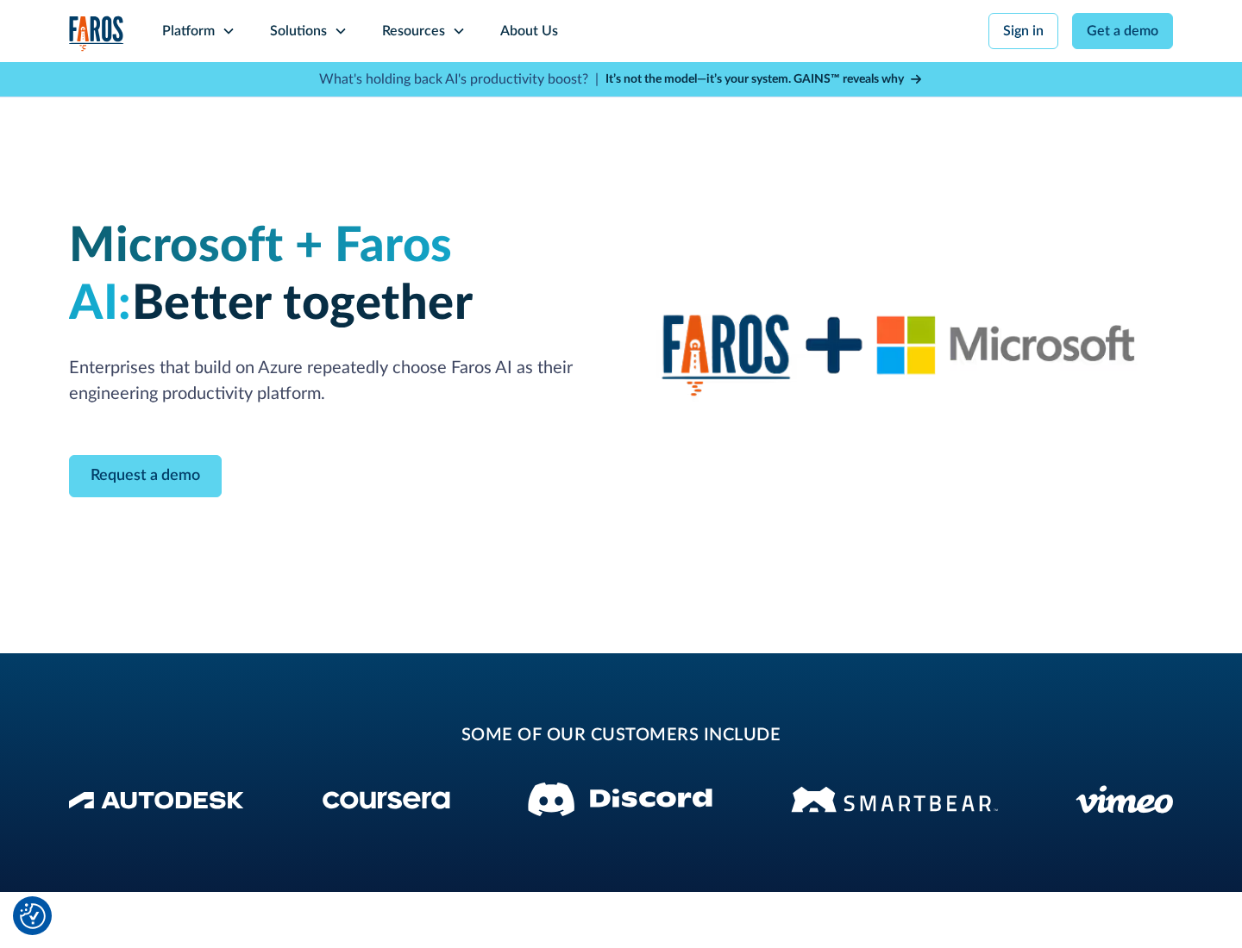
click at [340, 31] on icon at bounding box center [341, 31] width 14 height 14
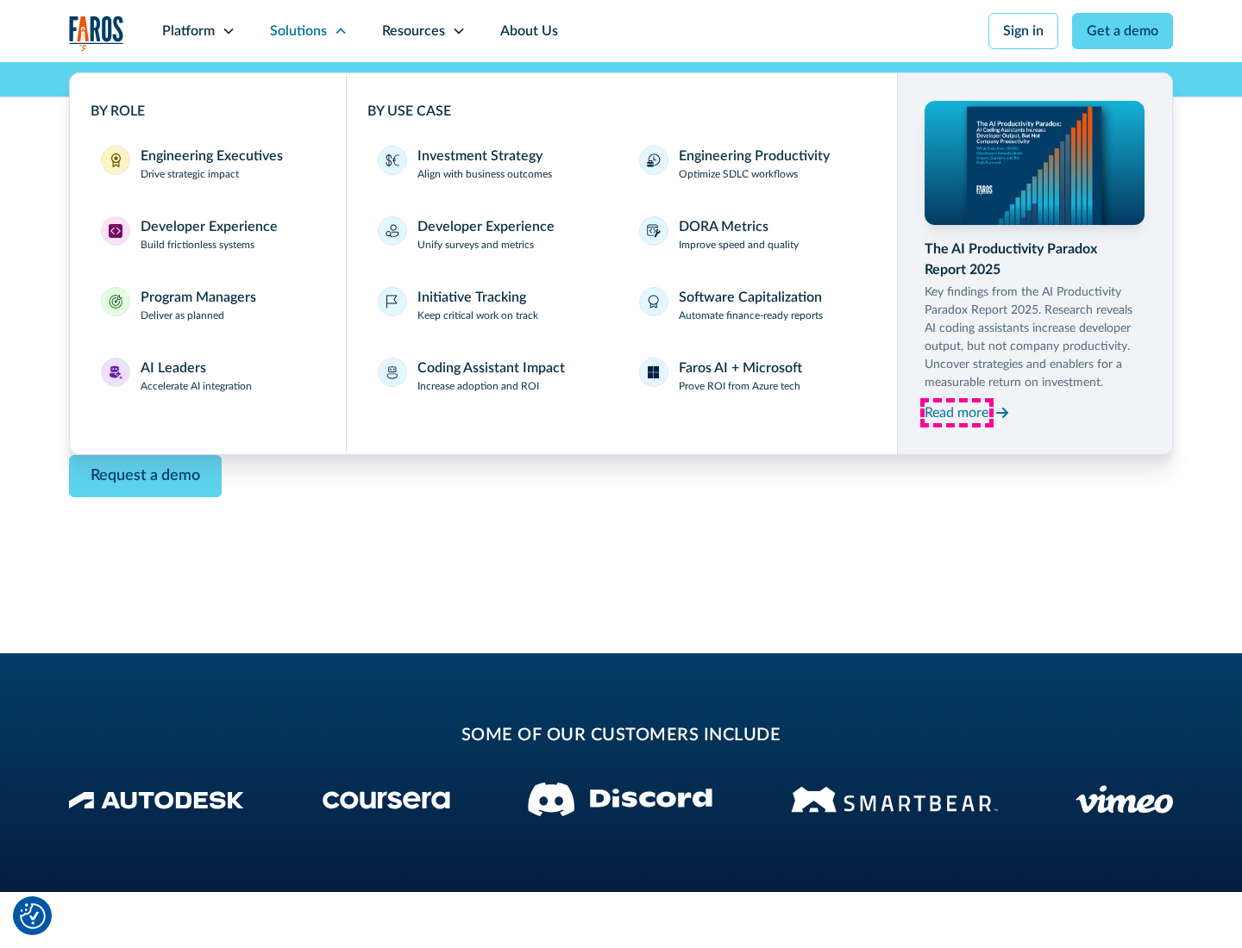
click at [956, 412] on div "Read more" at bounding box center [956, 413] width 64 height 21
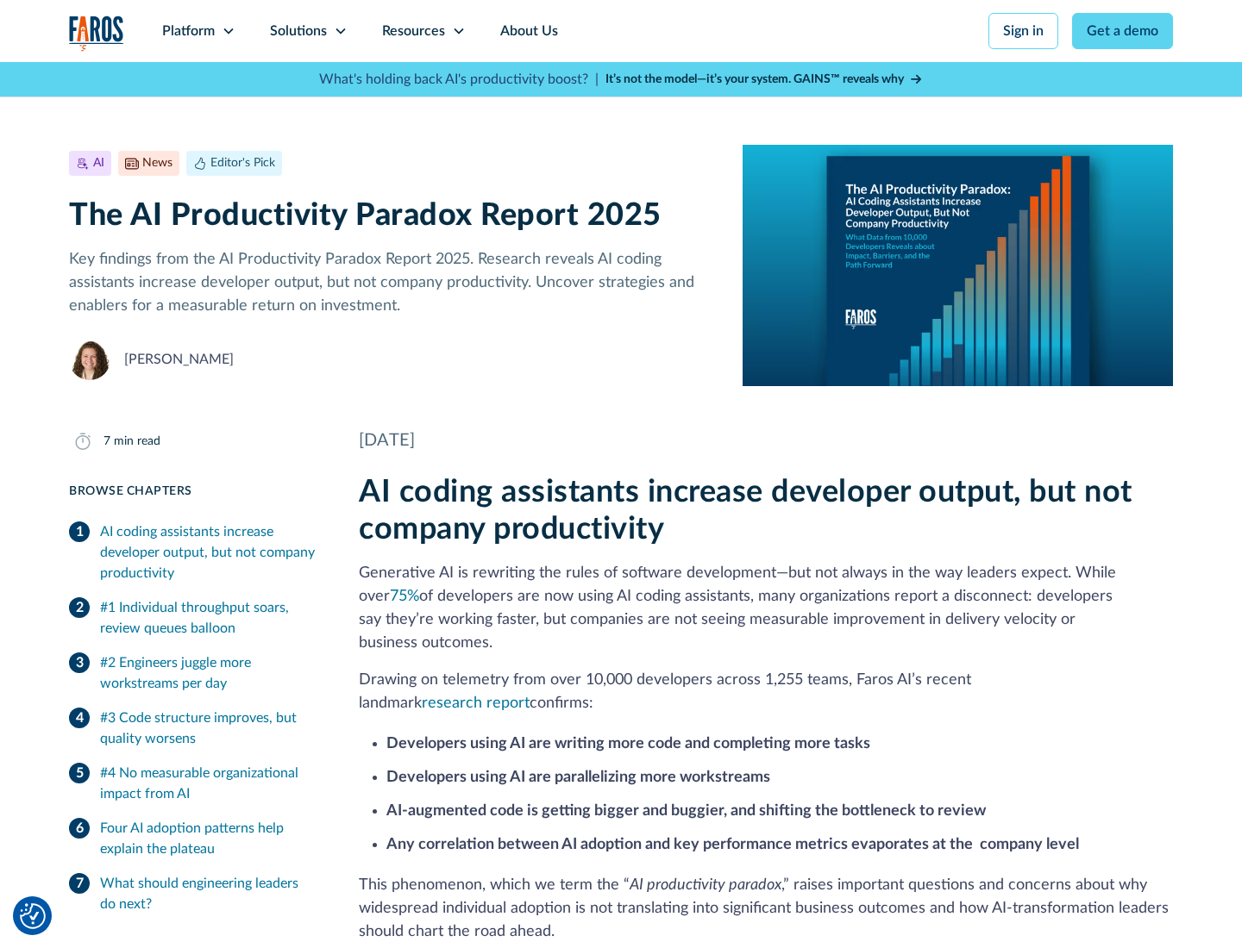
click at [457, 31] on icon at bounding box center [459, 31] width 14 height 14
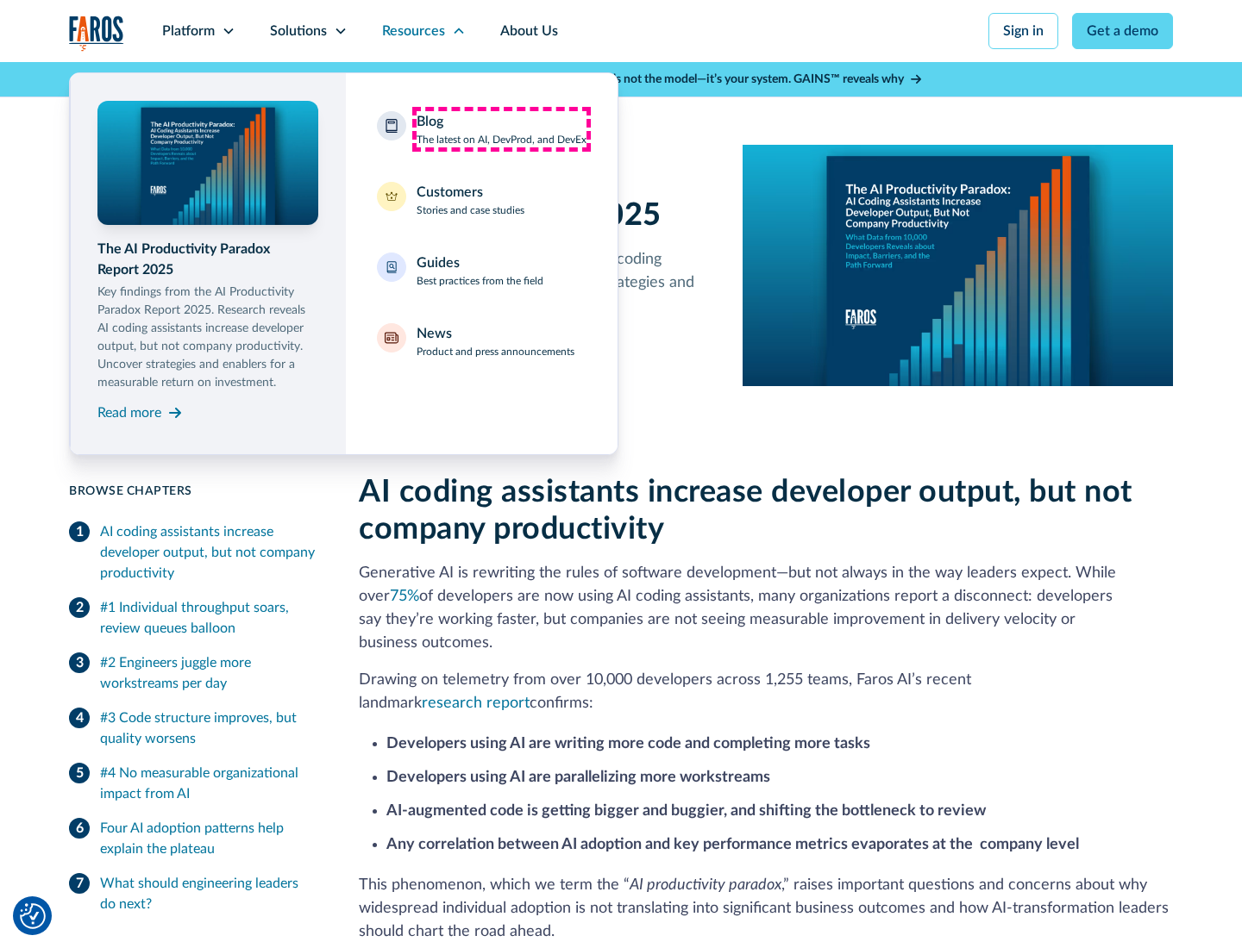
click at [501, 129] on div "Blog The latest on AI, DevProd, and DevEx" at bounding box center [501, 129] width 170 height 36
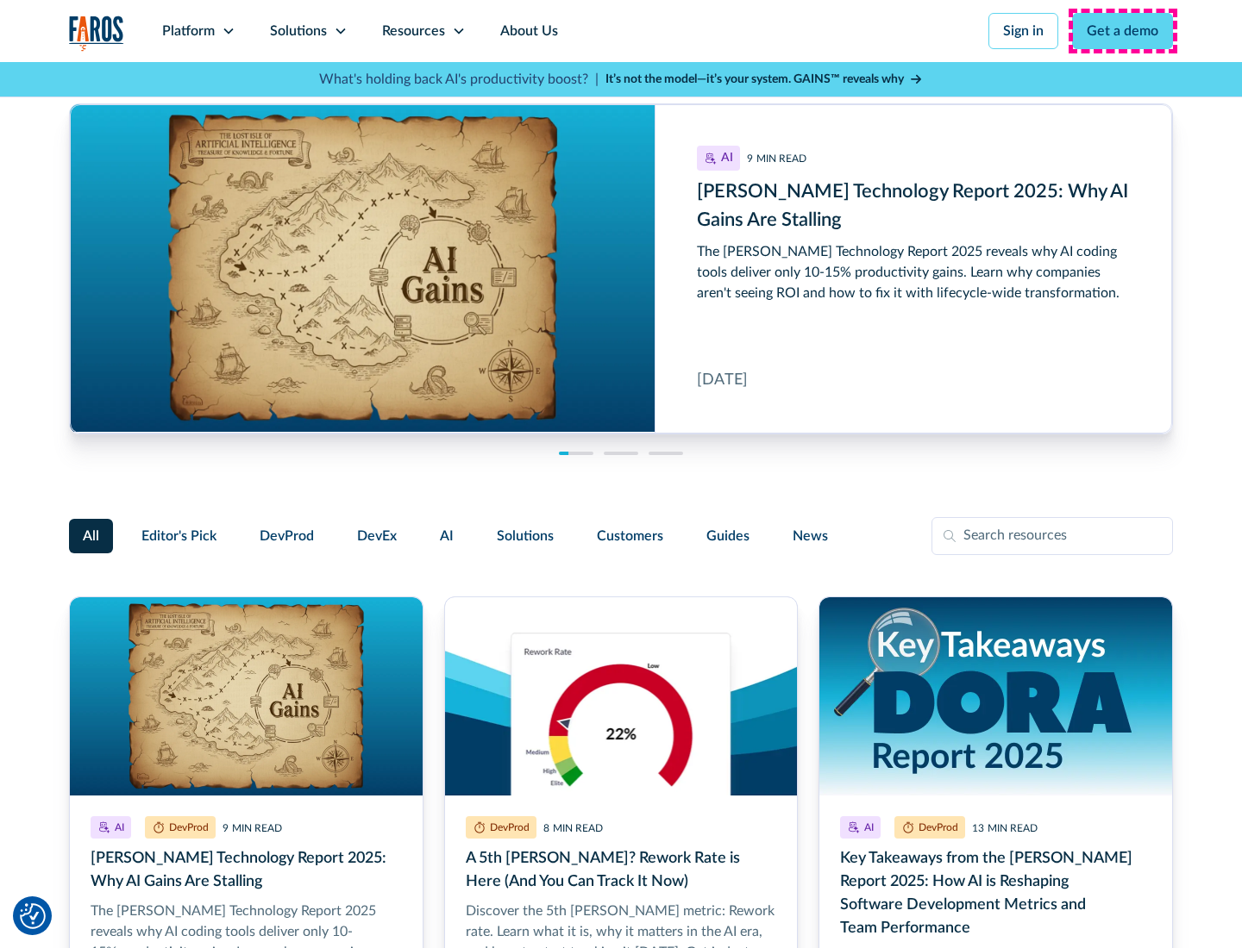
click at [1123, 31] on link "Get a demo" at bounding box center [1122, 31] width 101 height 36
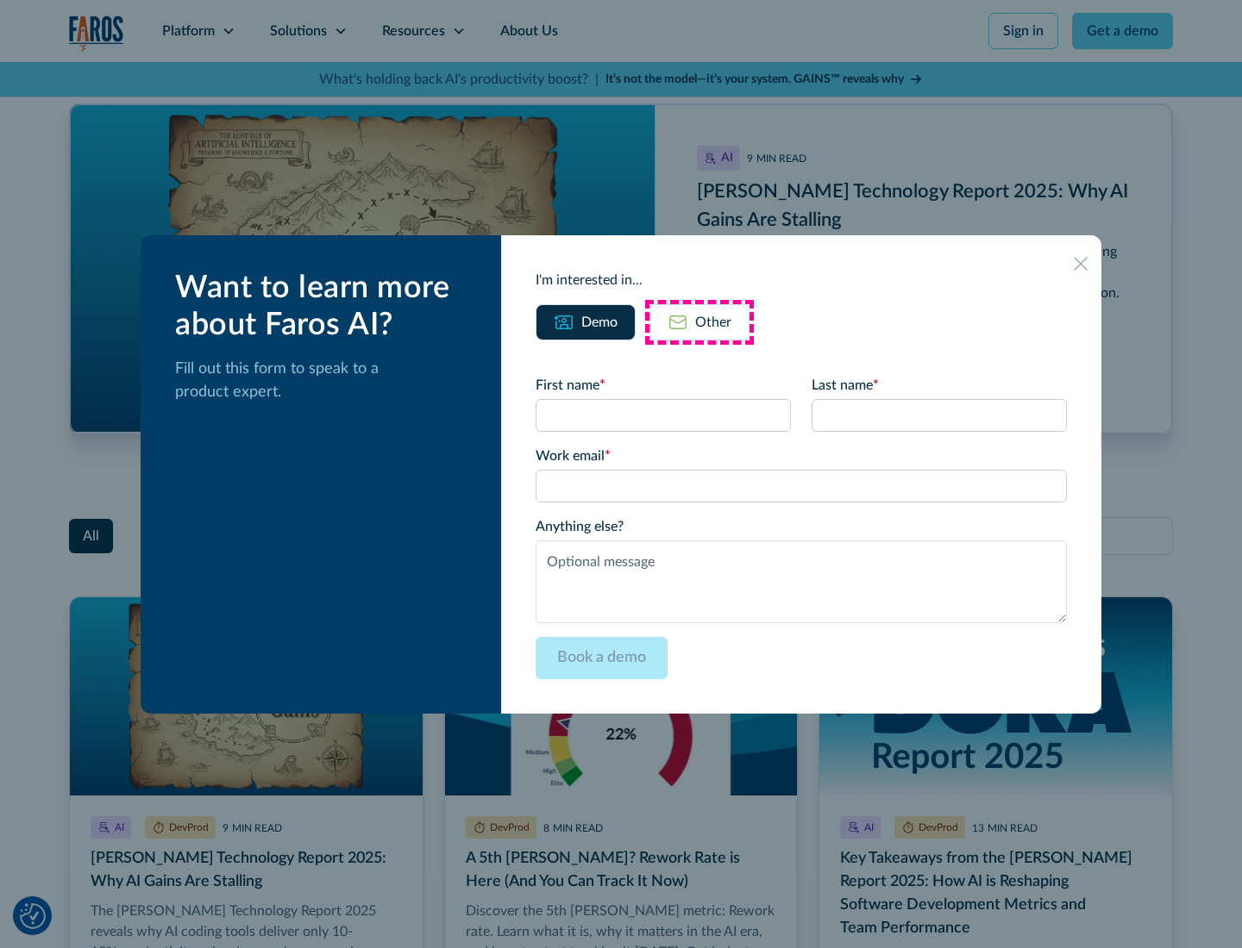
click at [699, 322] on div "Other" at bounding box center [713, 322] width 36 height 21
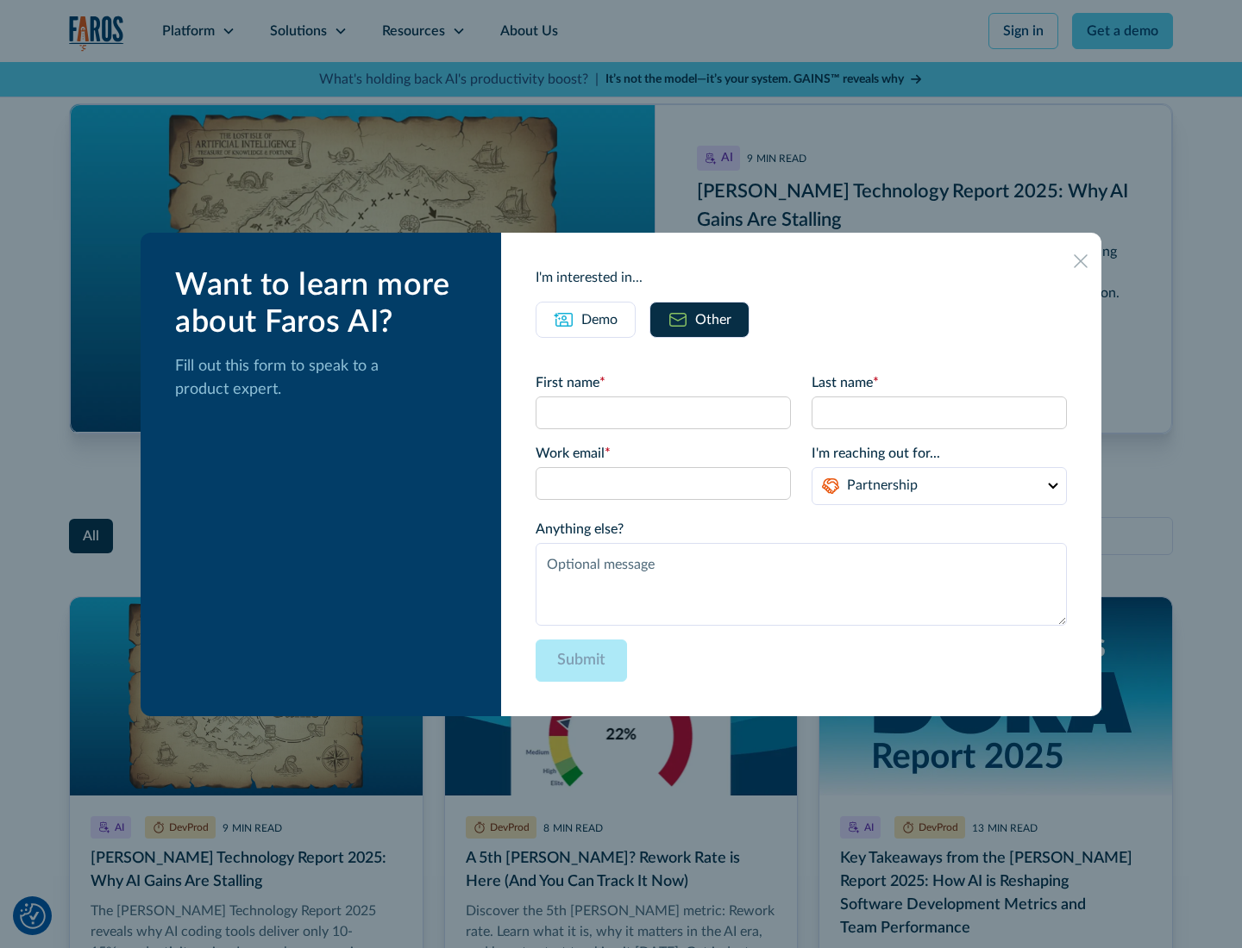
click at [1080, 260] on icon at bounding box center [1080, 261] width 14 height 14
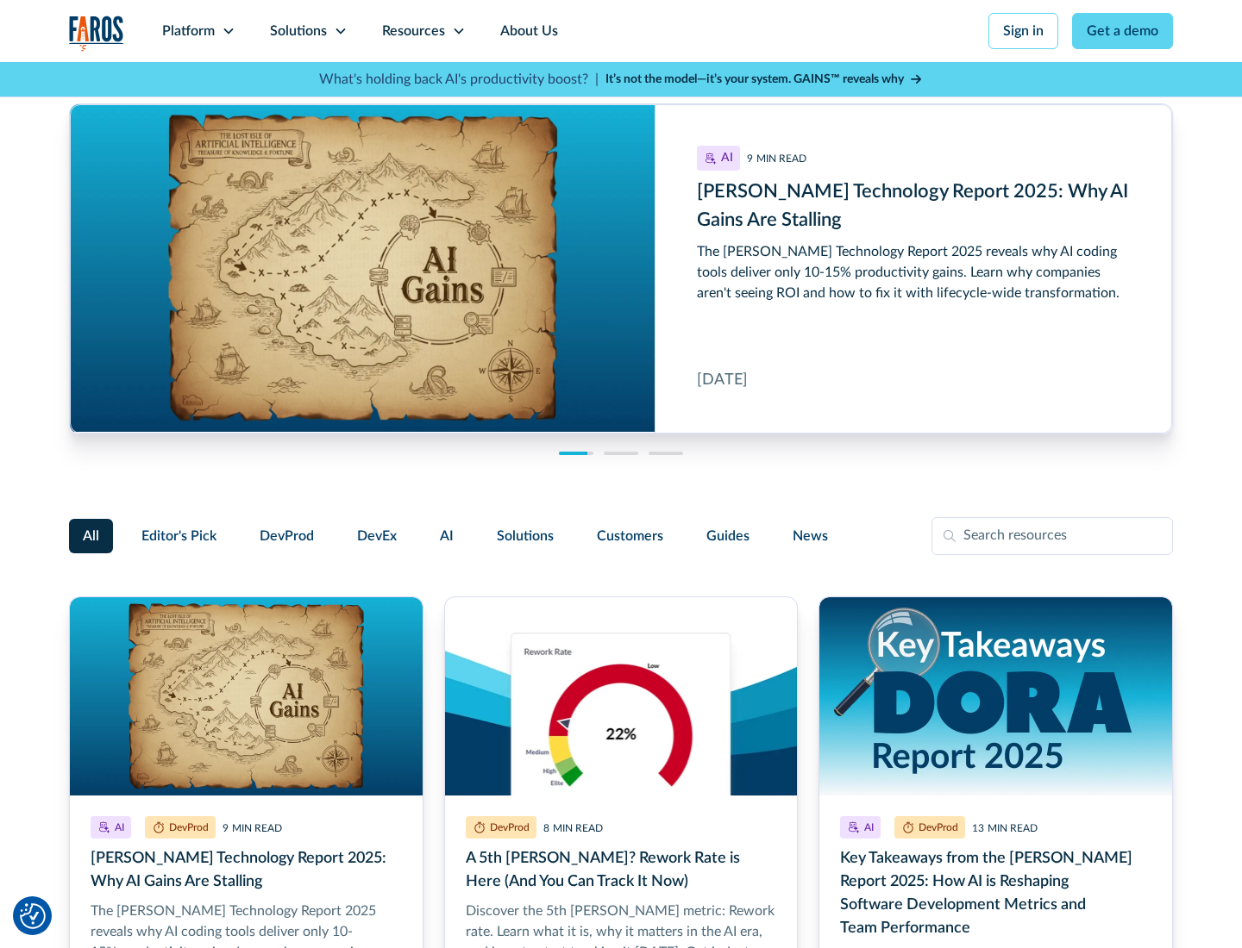
click at [527, 31] on link "About Us" at bounding box center [529, 31] width 92 height 62
